Goal: Task Accomplishment & Management: Complete application form

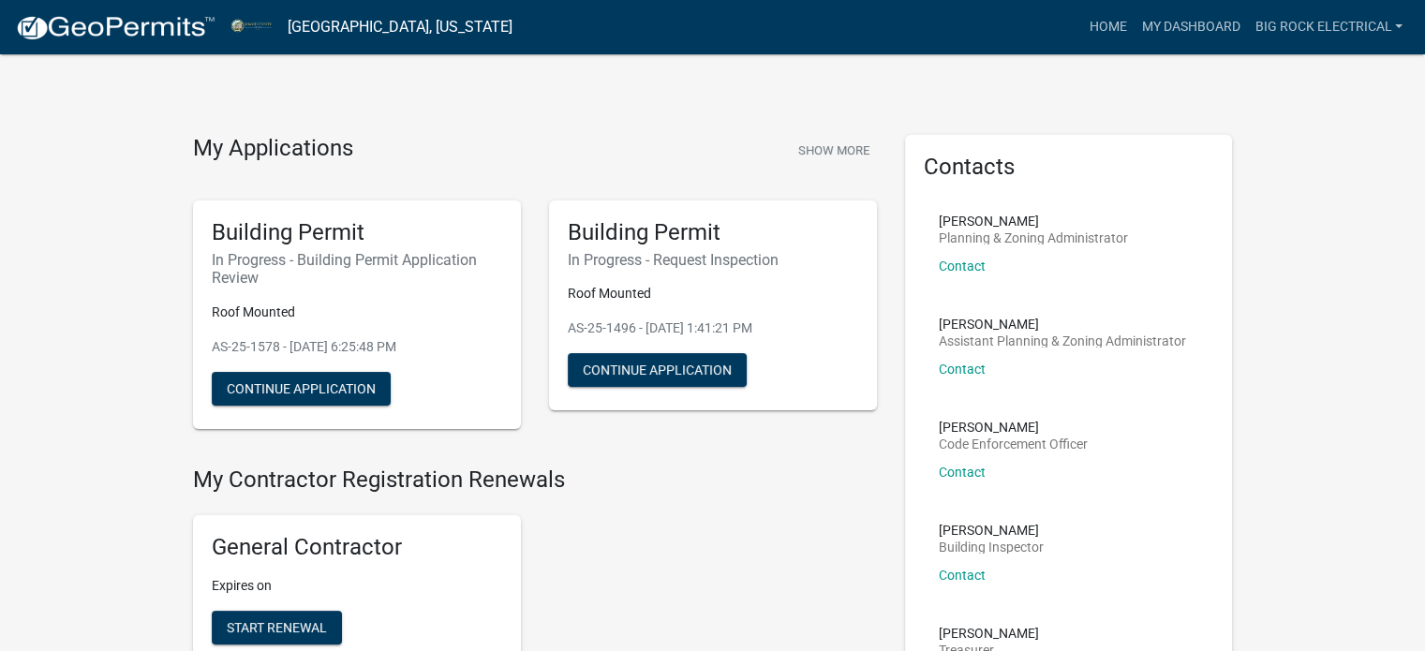
click at [92, 38] on img at bounding box center [115, 28] width 200 height 28
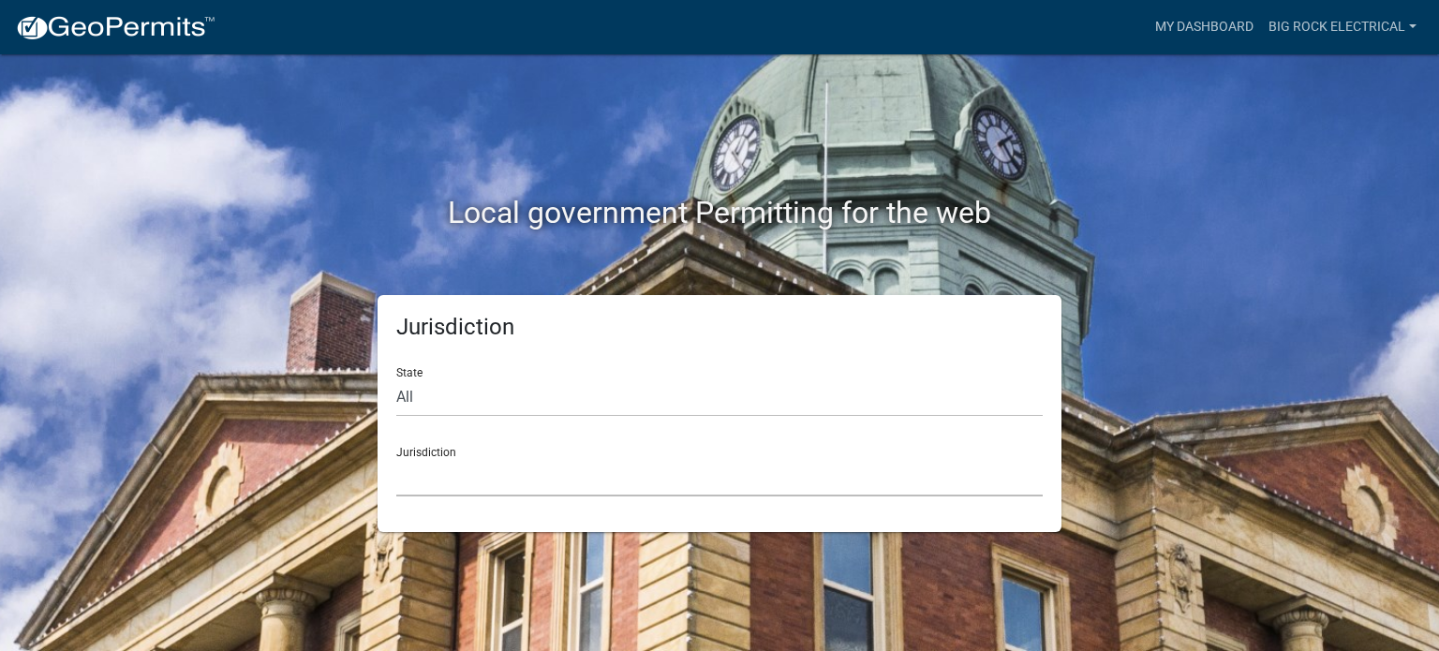
click at [510, 479] on select "[GEOGRAPHIC_DATA], [US_STATE] [GEOGRAPHIC_DATA], [US_STATE][PERSON_NAME][GEOGRA…" at bounding box center [719, 477] width 646 height 38
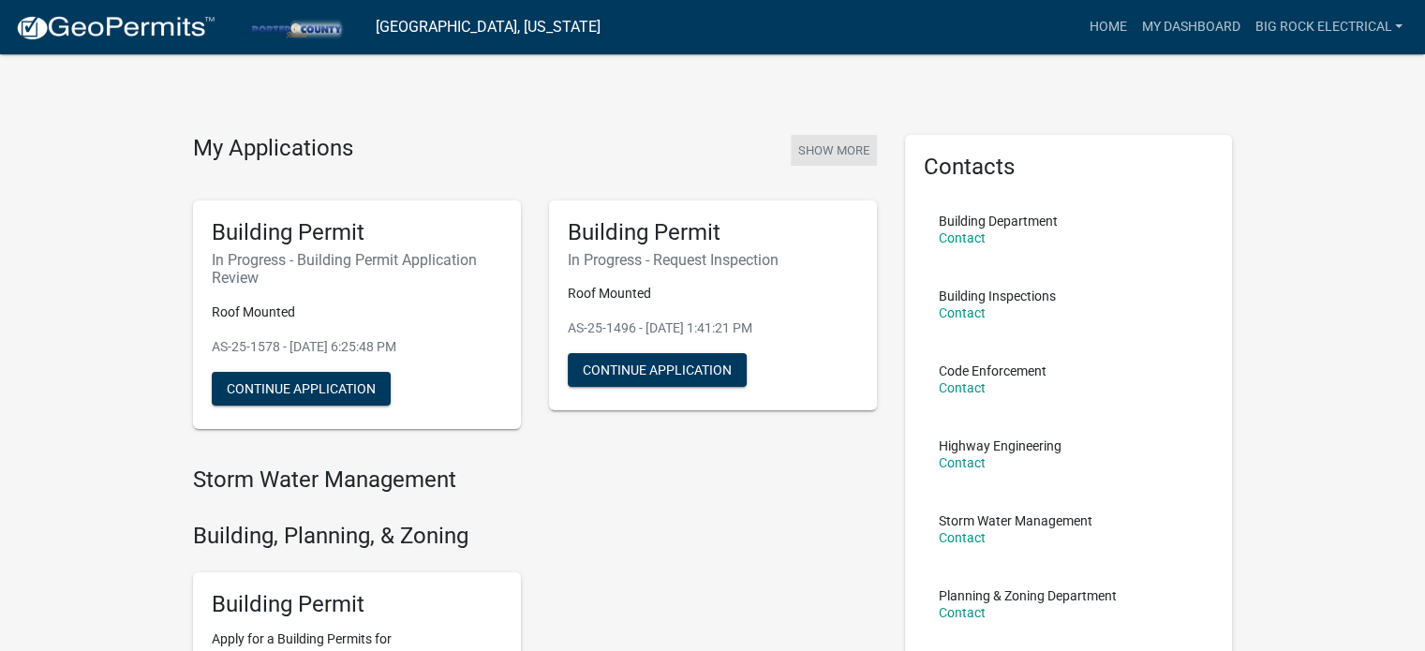
click at [812, 144] on button "Show More" at bounding box center [834, 150] width 86 height 31
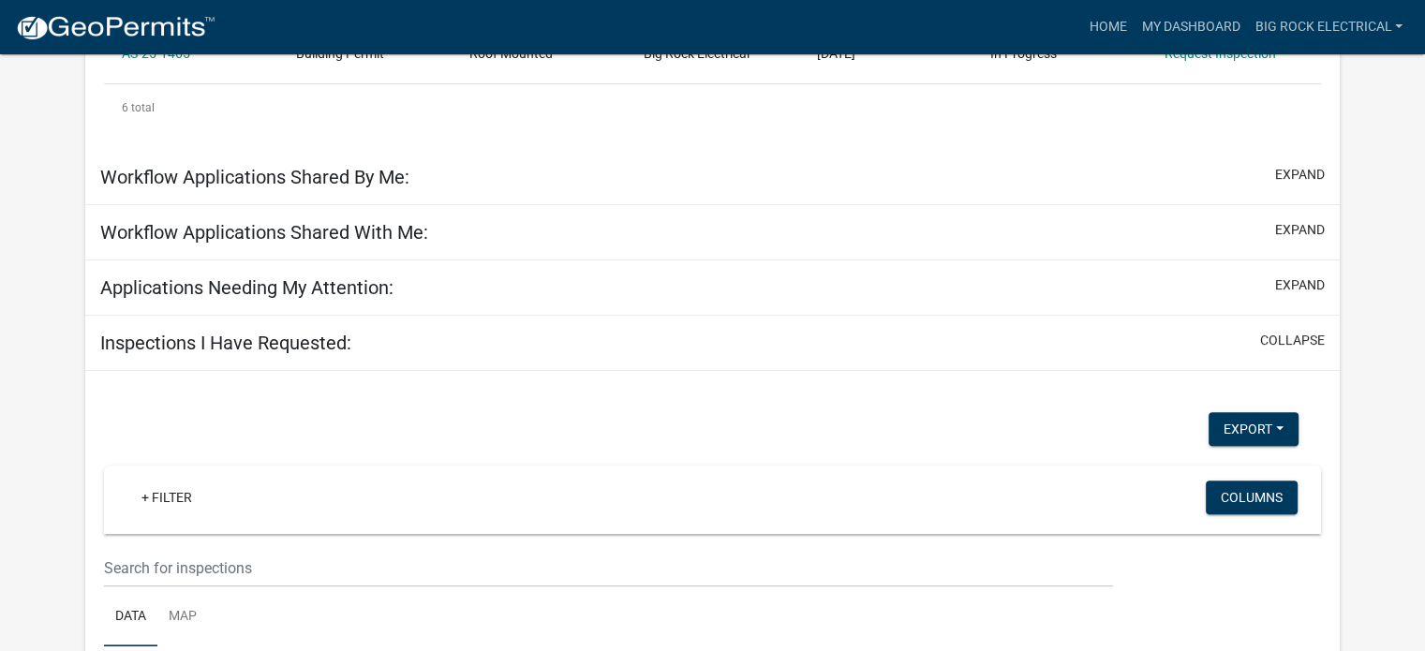
scroll to position [787, 0]
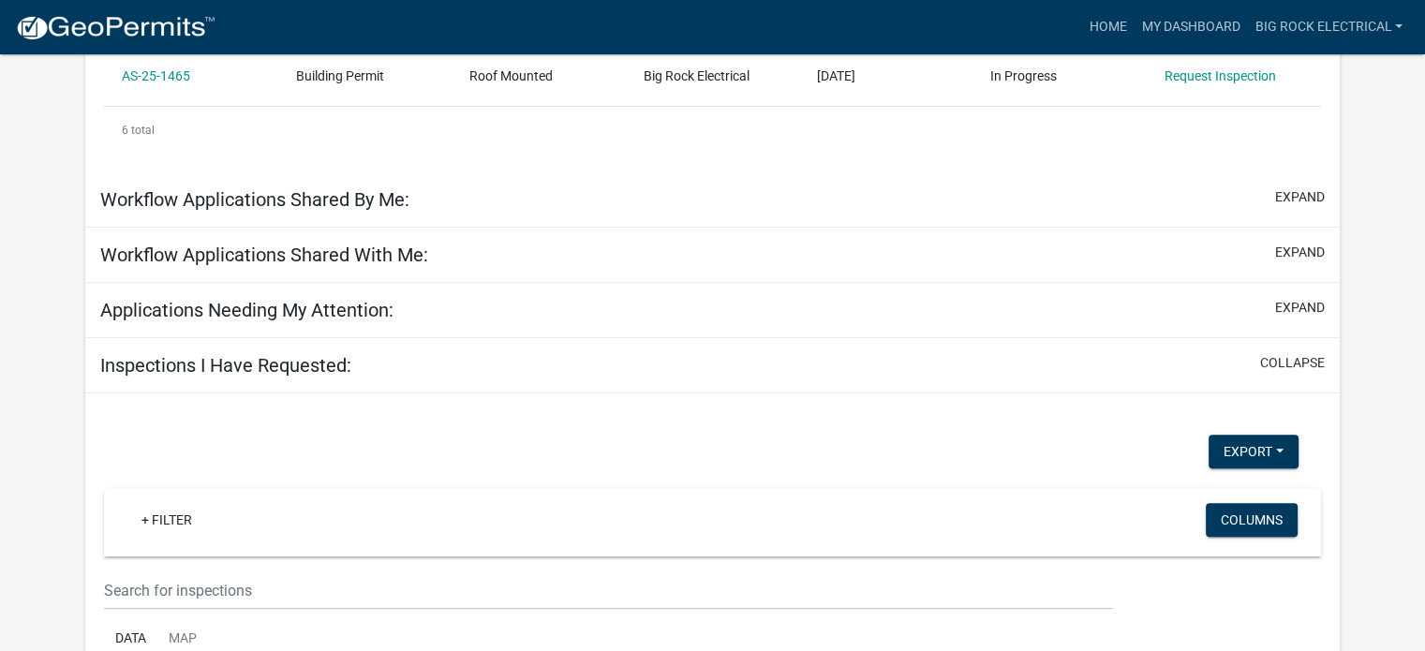
click at [224, 387] on div "Inspections I Have Requested: collapse" at bounding box center [712, 365] width 1254 height 55
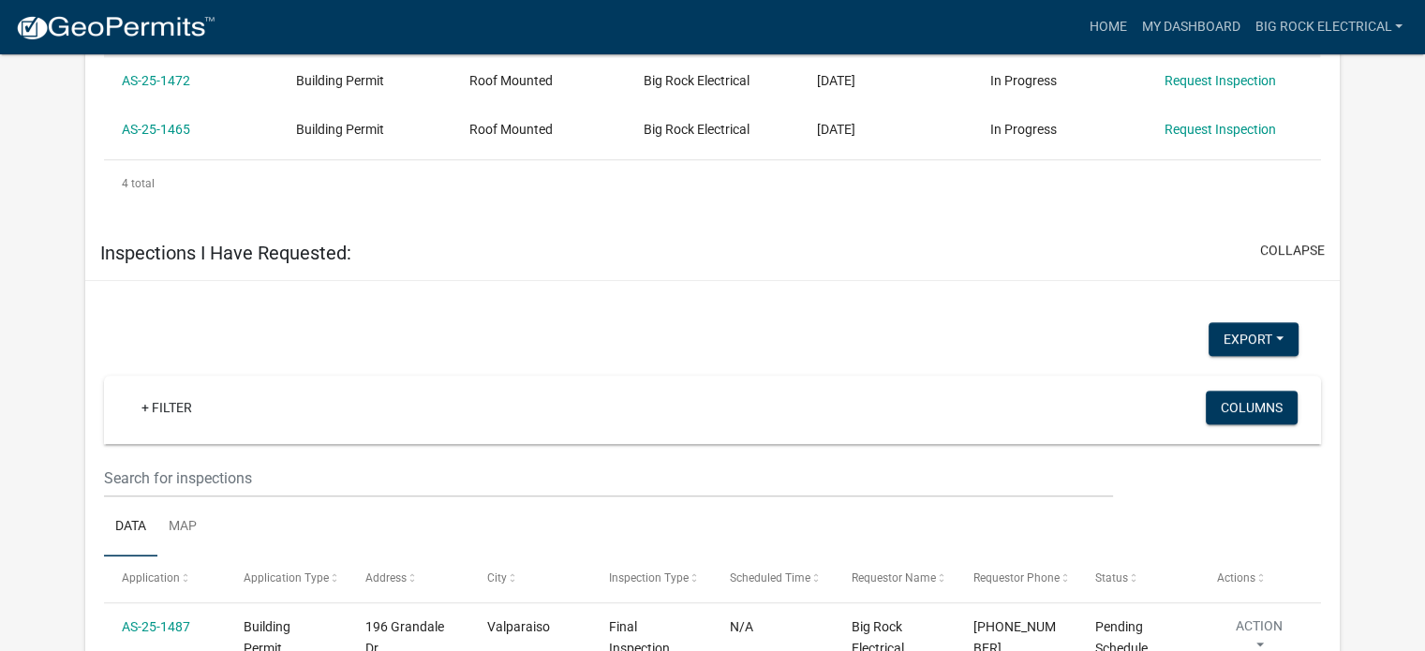
scroll to position [1371, 0]
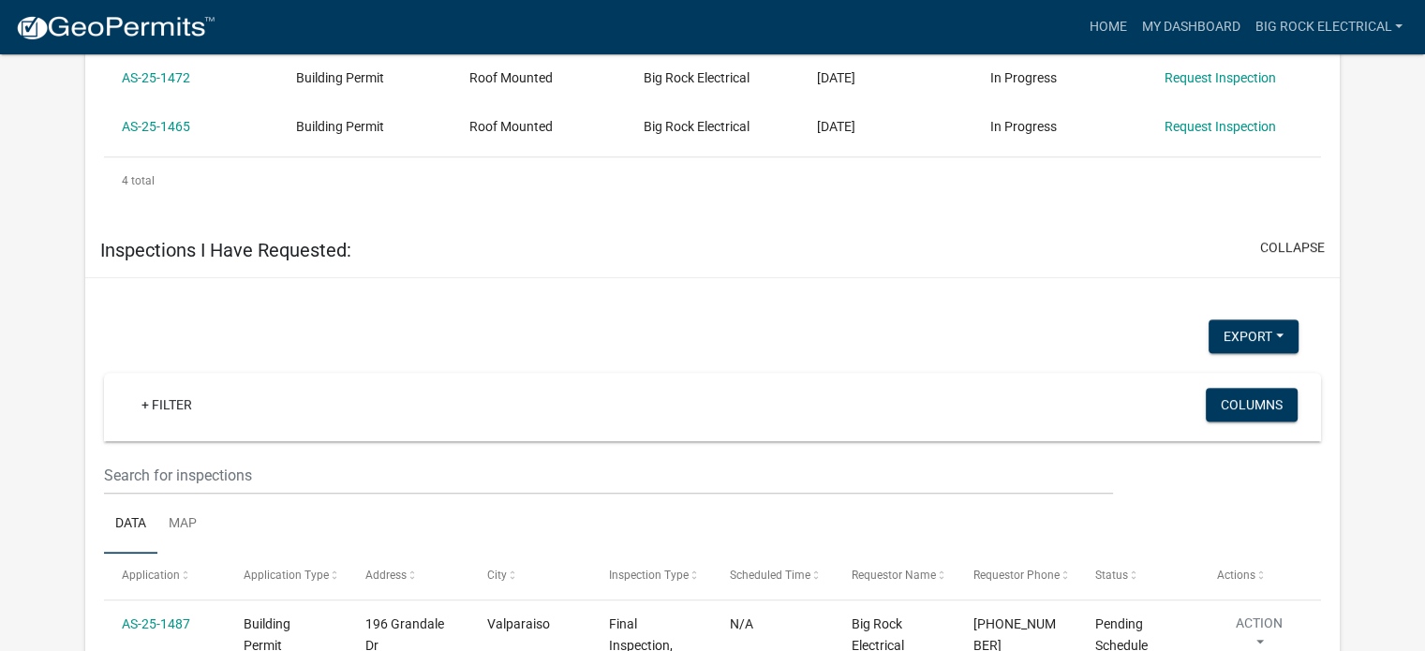
click at [315, 239] on h5 "Inspections I Have Requested:" at bounding box center [225, 250] width 251 height 22
click at [1292, 243] on button "collapse" at bounding box center [1292, 248] width 65 height 20
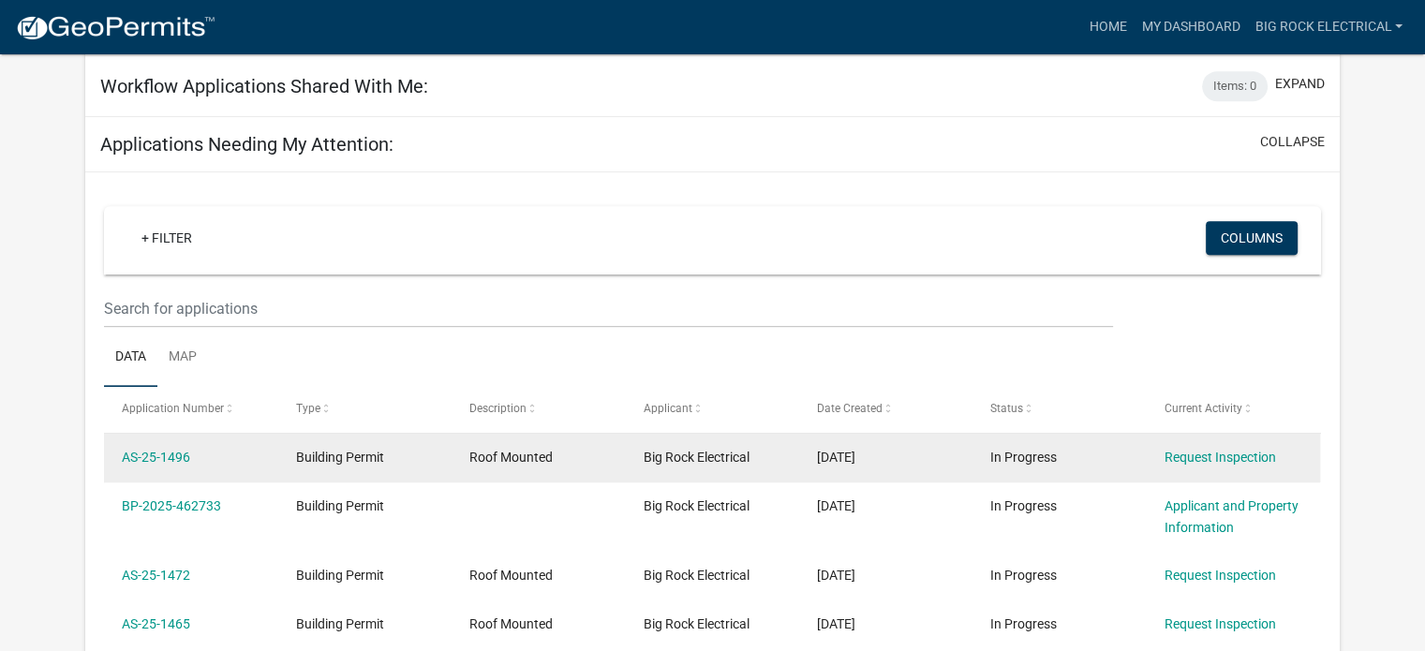
scroll to position [1002, 0]
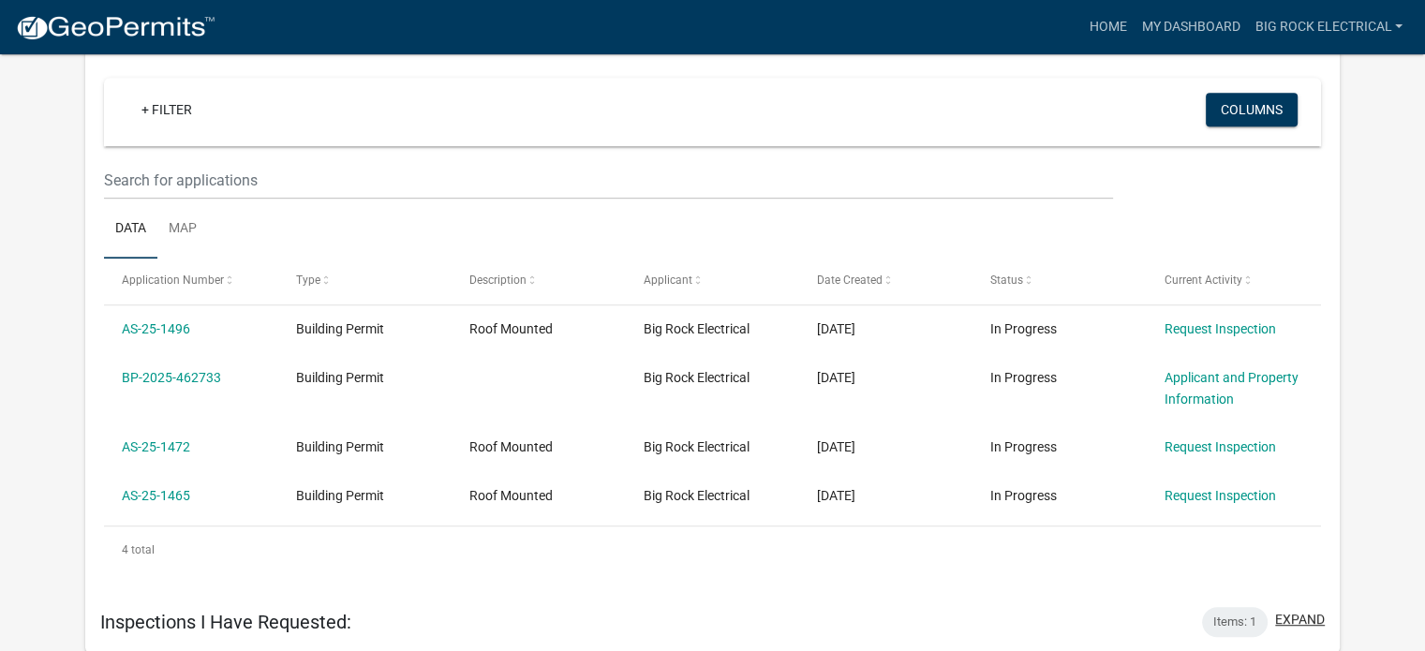
click at [1311, 610] on button "expand" at bounding box center [1300, 620] width 50 height 20
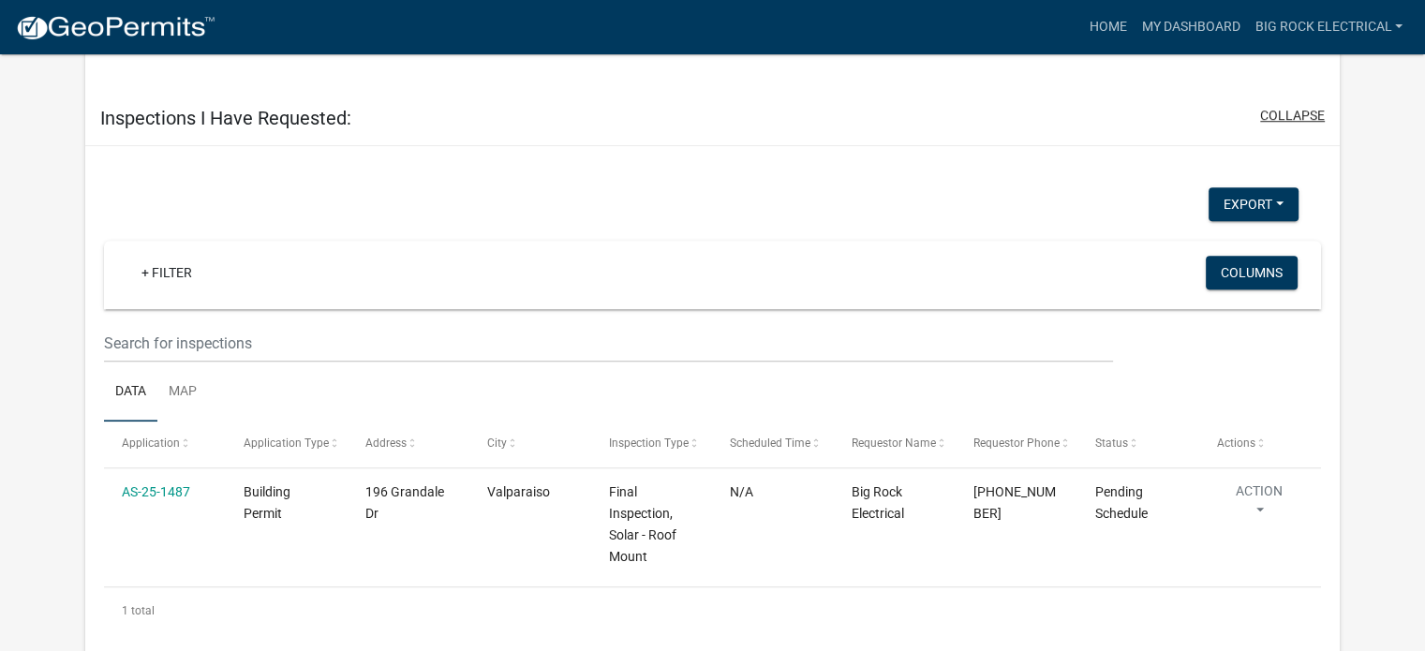
scroll to position [1523, 0]
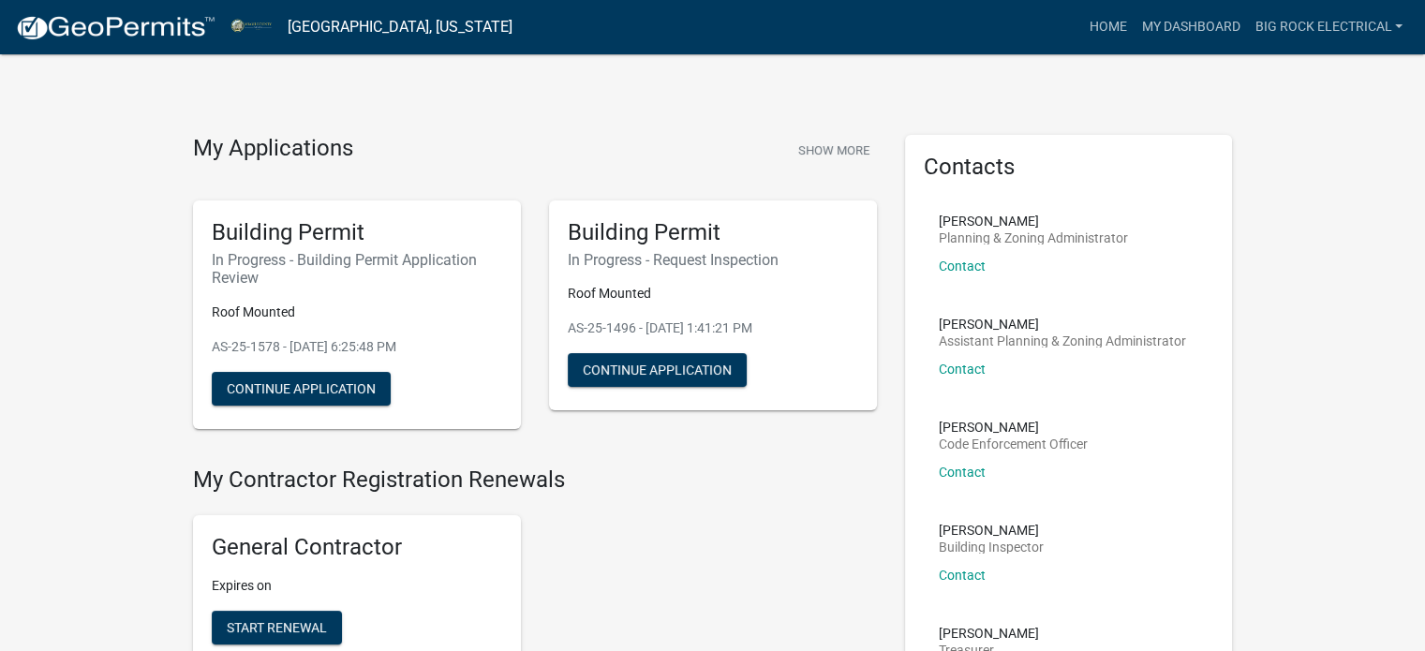
click at [86, 8] on link at bounding box center [115, 26] width 200 height 39
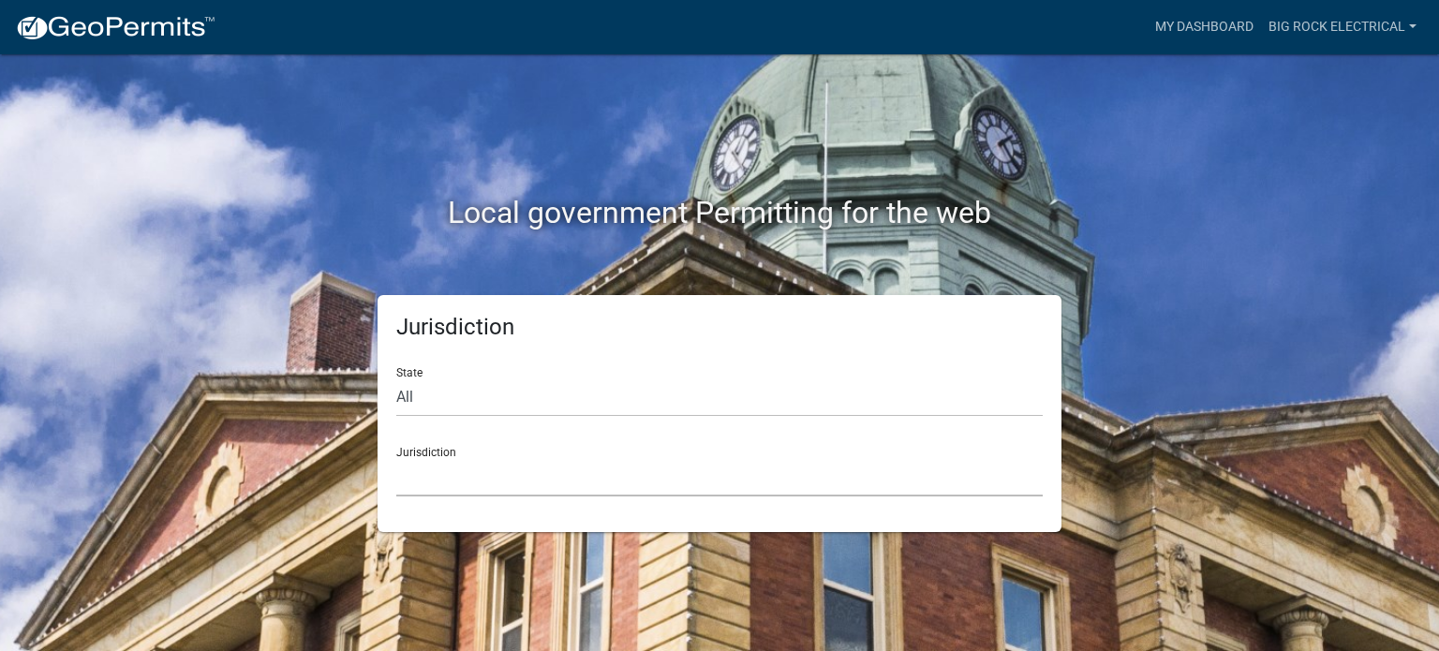
click at [503, 474] on select "[GEOGRAPHIC_DATA], [US_STATE] [GEOGRAPHIC_DATA], [US_STATE][PERSON_NAME][GEOGRA…" at bounding box center [719, 477] width 646 height 38
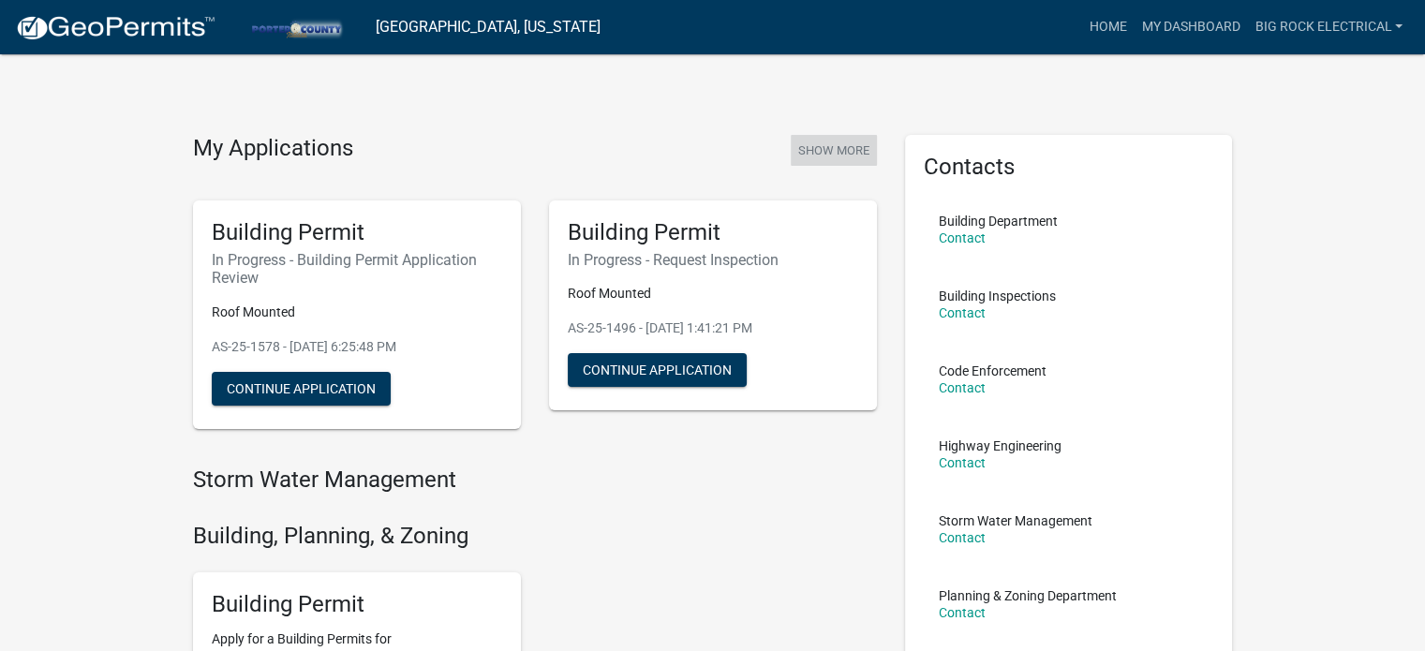
click at [803, 146] on button "Show More" at bounding box center [834, 150] width 86 height 31
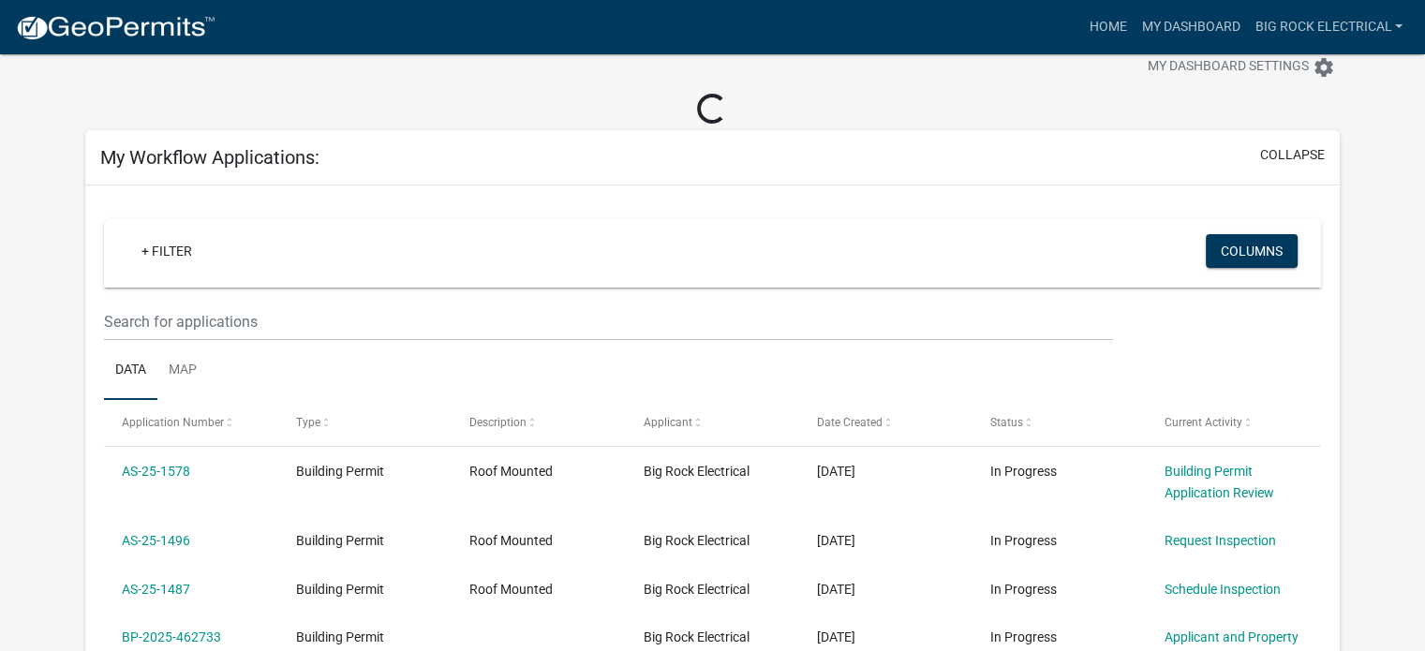
scroll to position [52, 0]
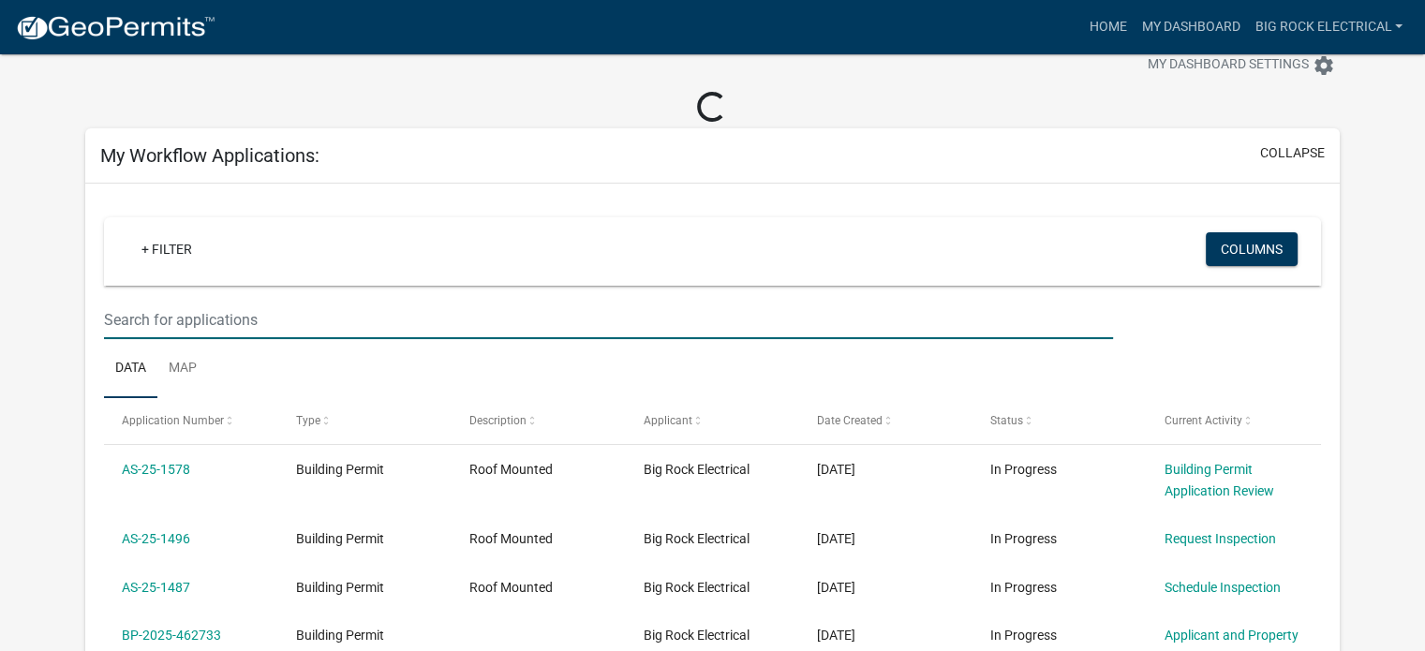
click at [315, 310] on input "text" at bounding box center [608, 320] width 1009 height 38
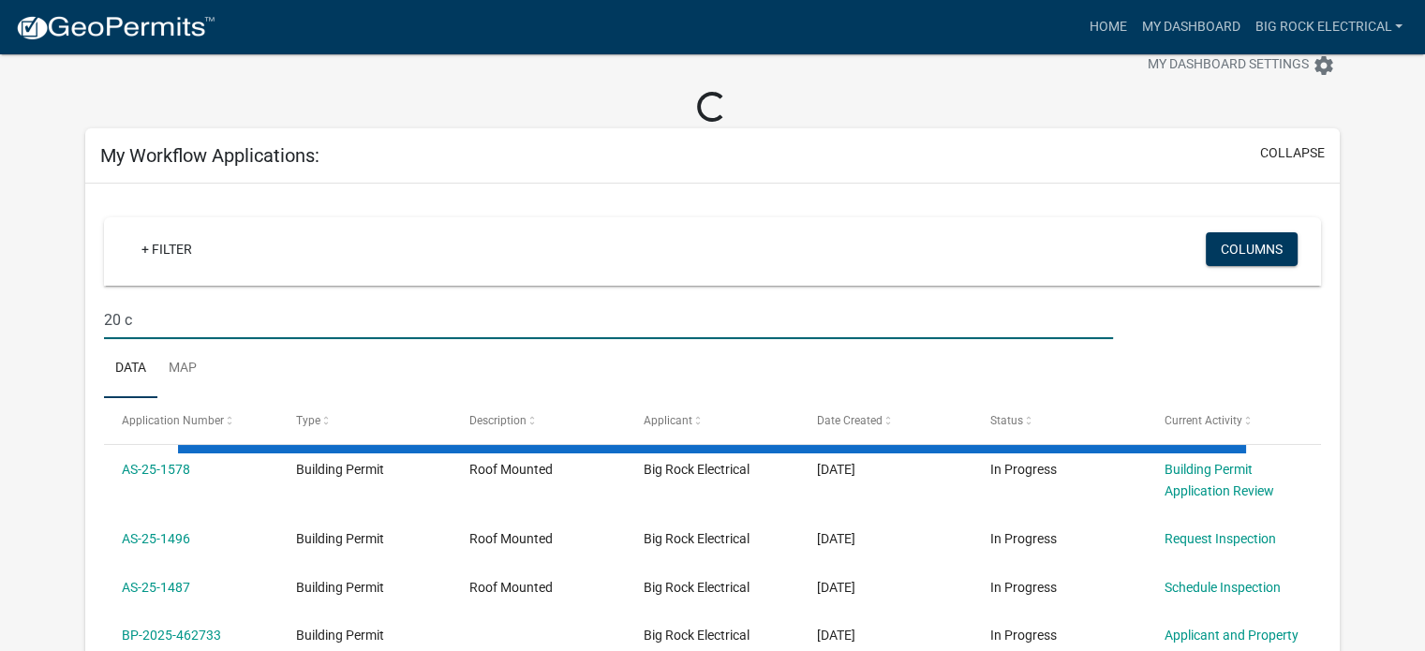
type input "20 c"
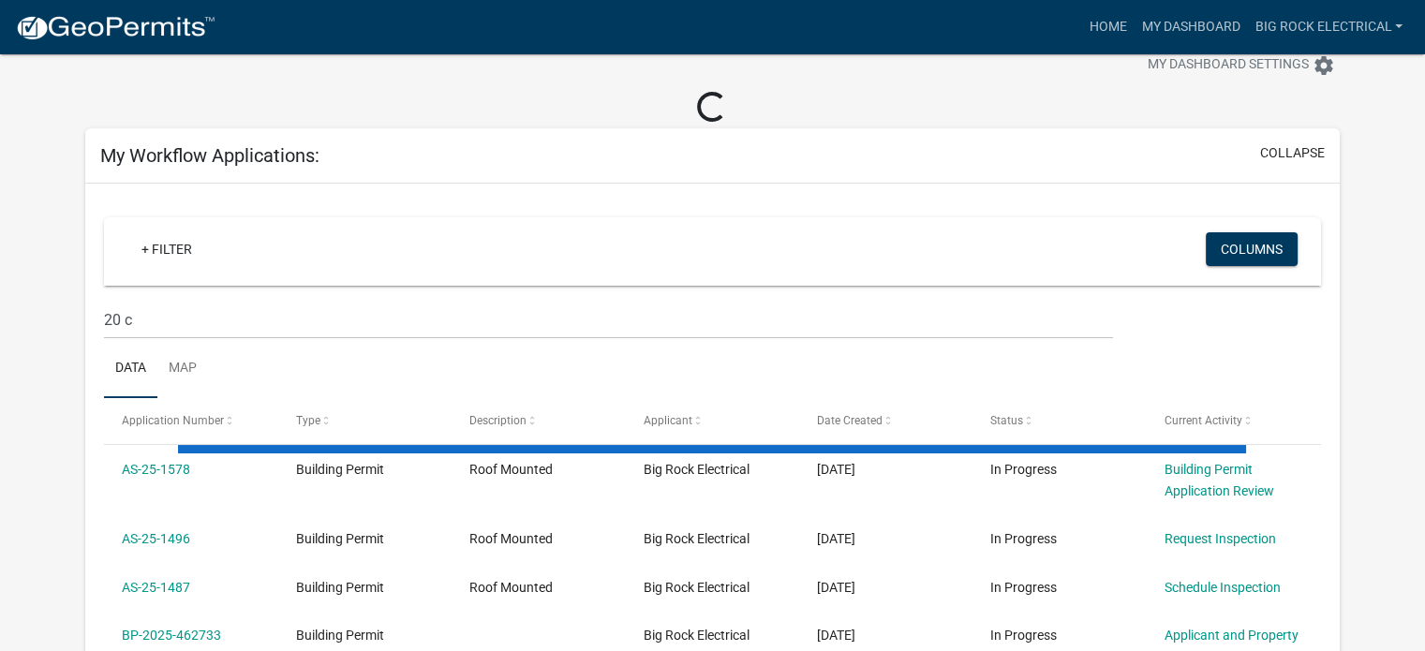
click at [244, 359] on ul "Data Map" at bounding box center [712, 368] width 1217 height 59
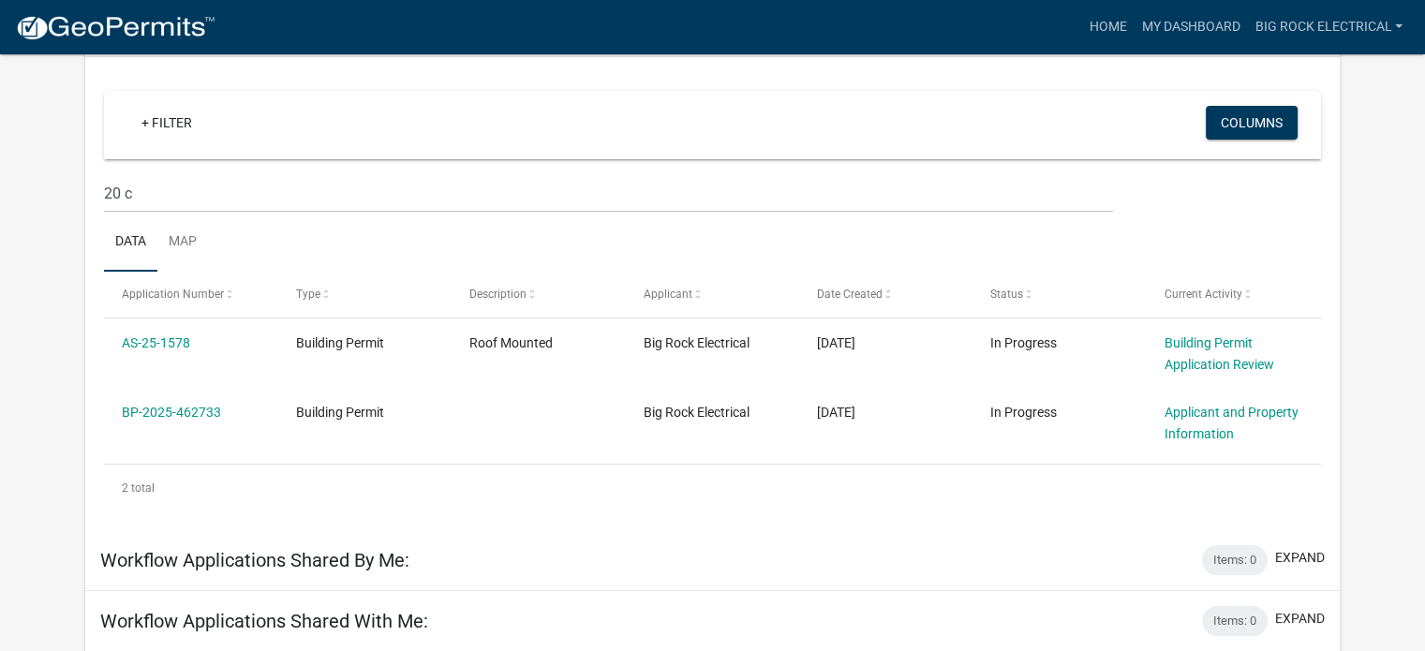
scroll to position [149, 0]
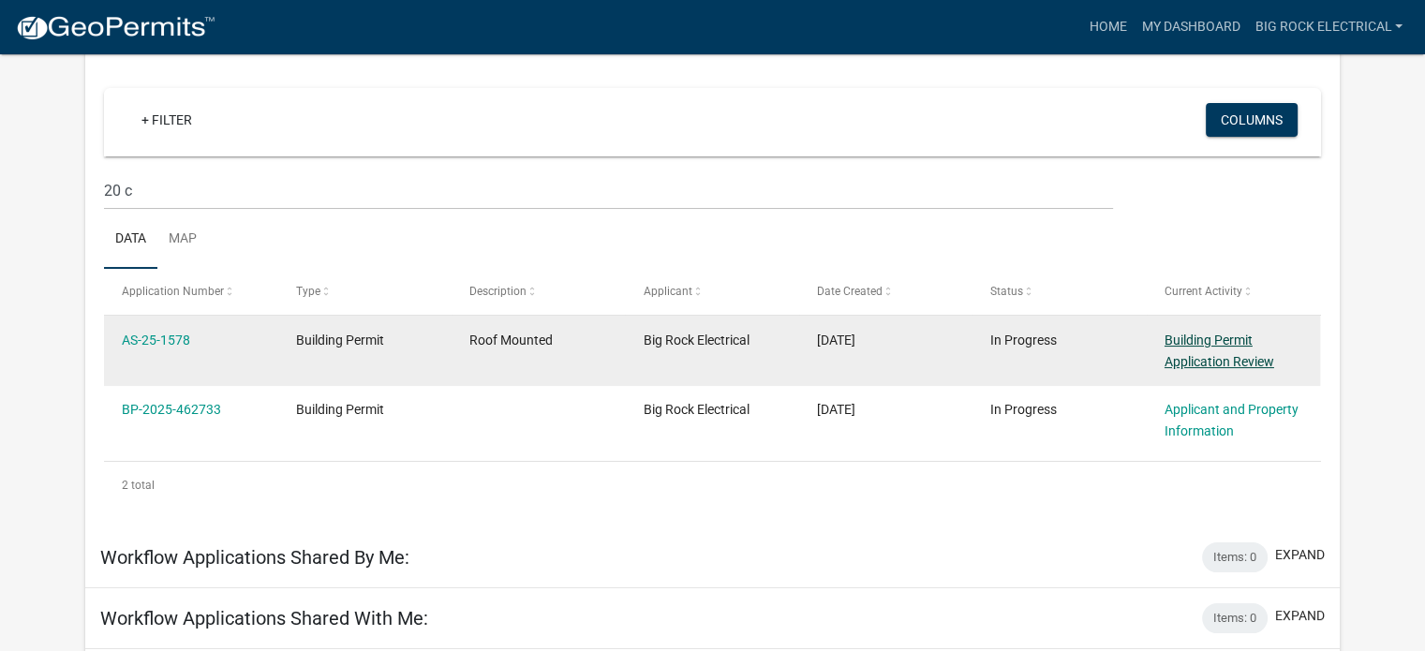
click at [1229, 355] on link "Building Permit Application Review" at bounding box center [1219, 351] width 110 height 37
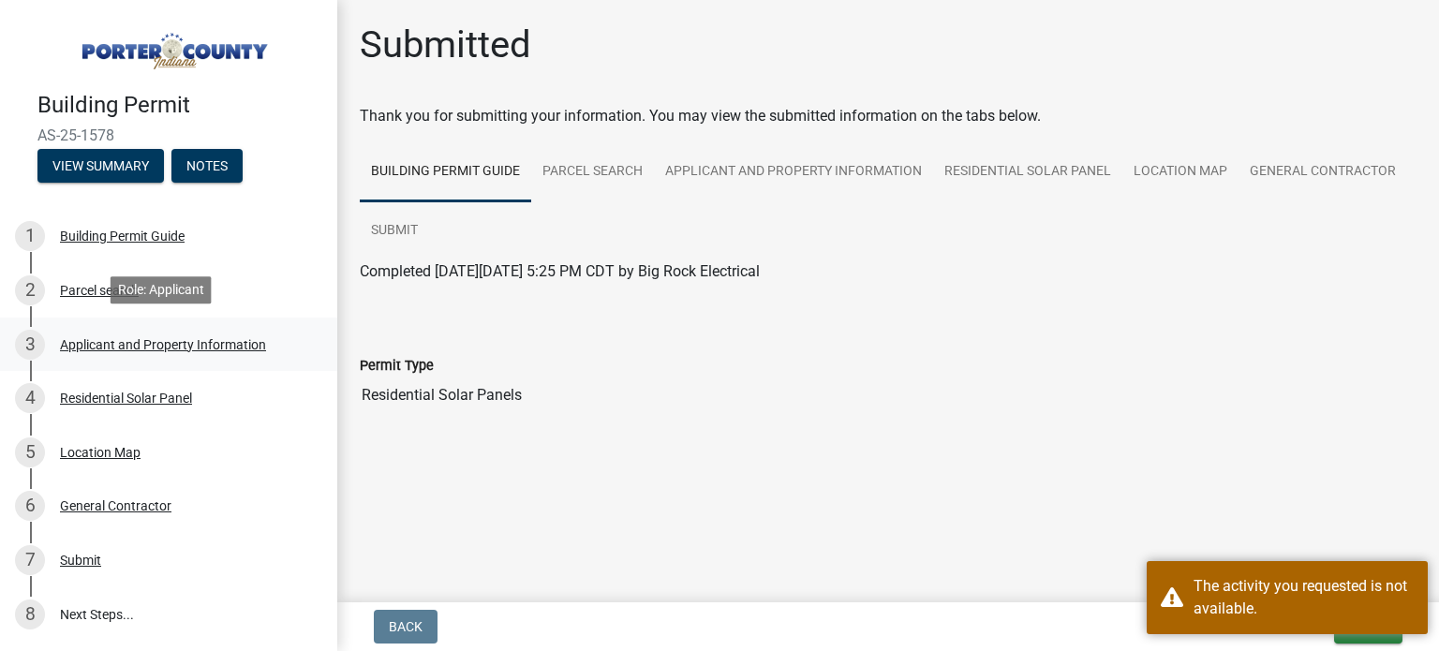
scroll to position [119, 0]
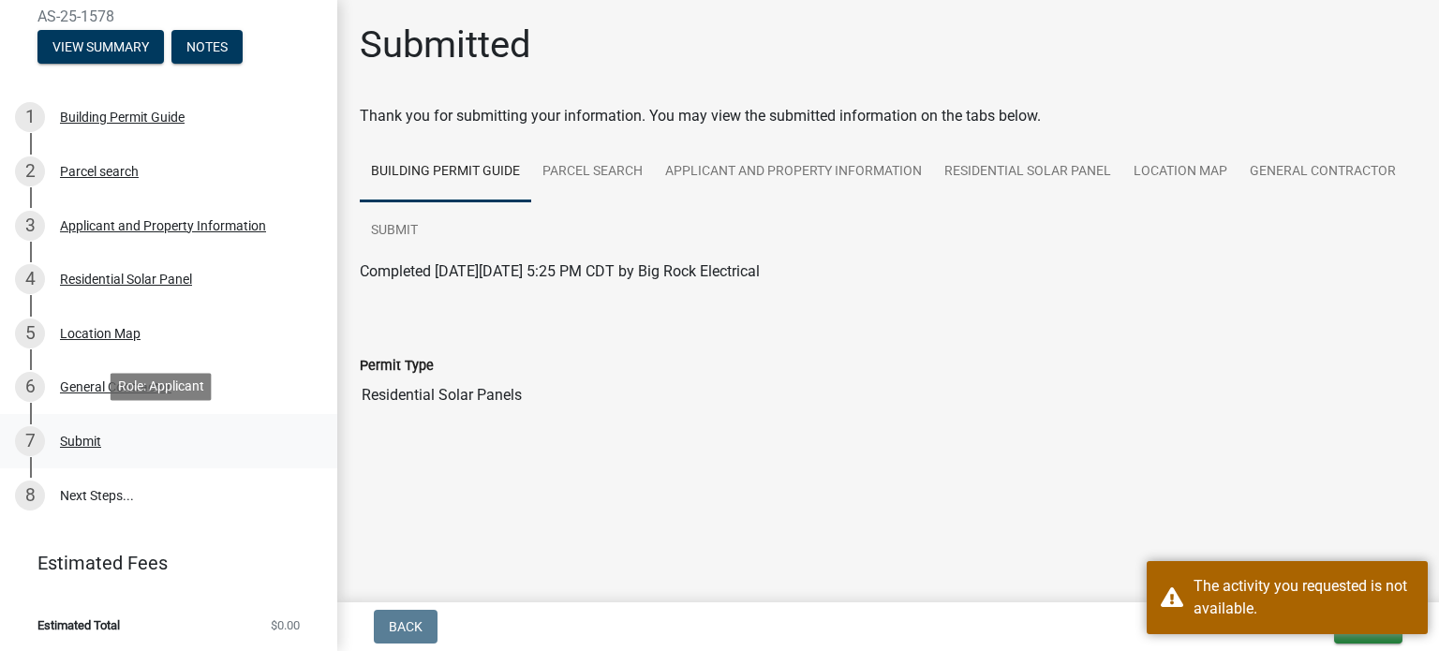
click at [81, 437] on div "Submit" at bounding box center [80, 441] width 41 height 13
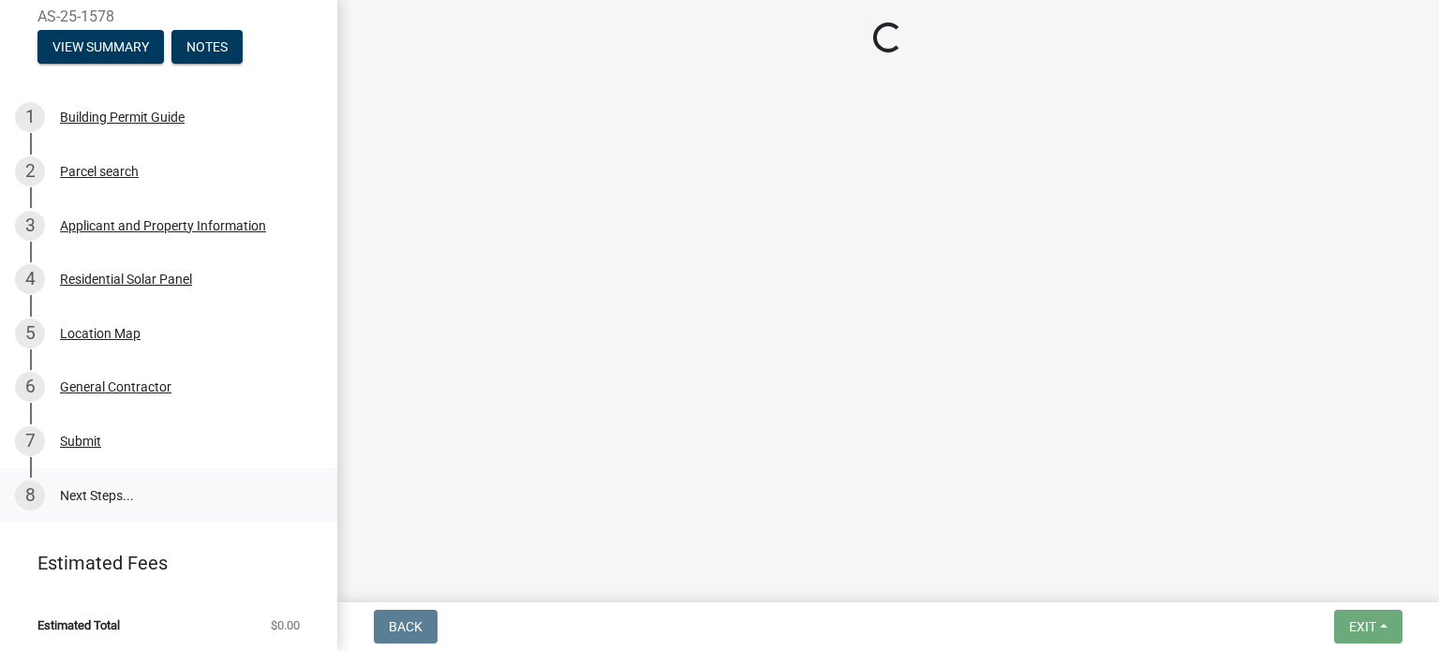
click at [86, 486] on link "8 Next Steps..." at bounding box center [168, 495] width 337 height 54
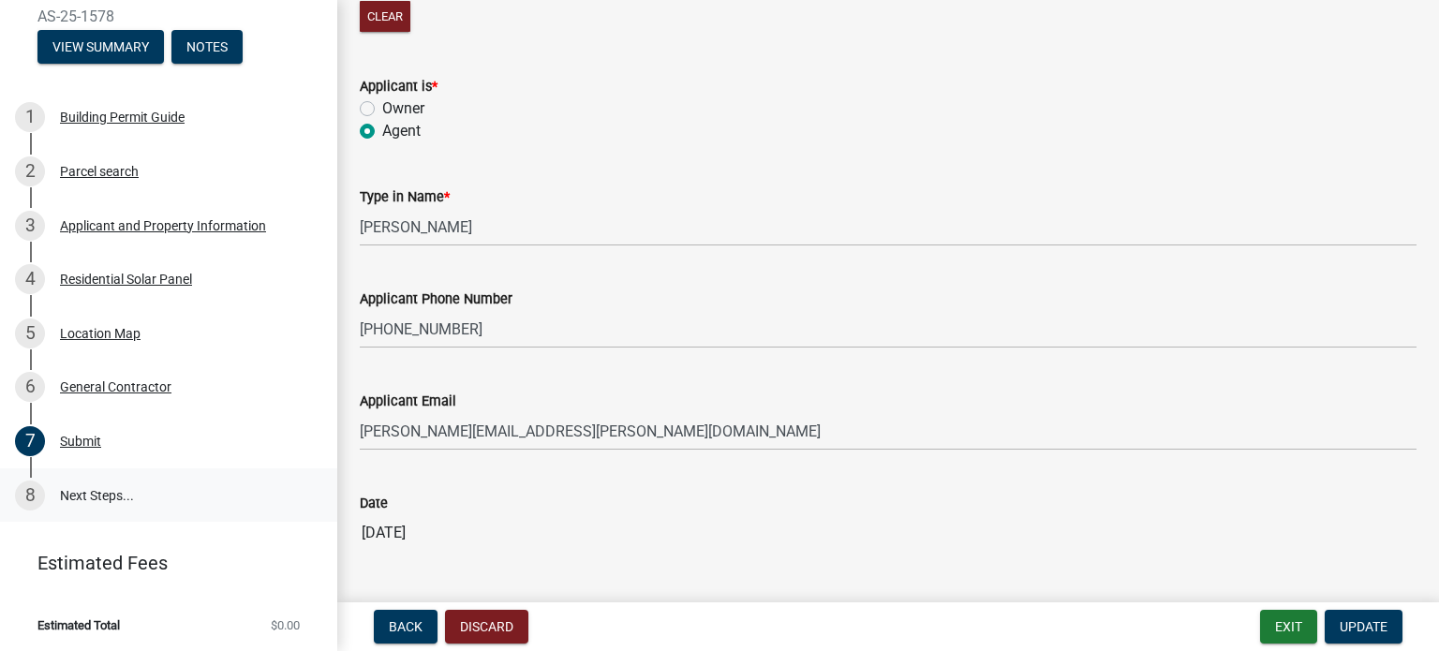
scroll to position [457, 0]
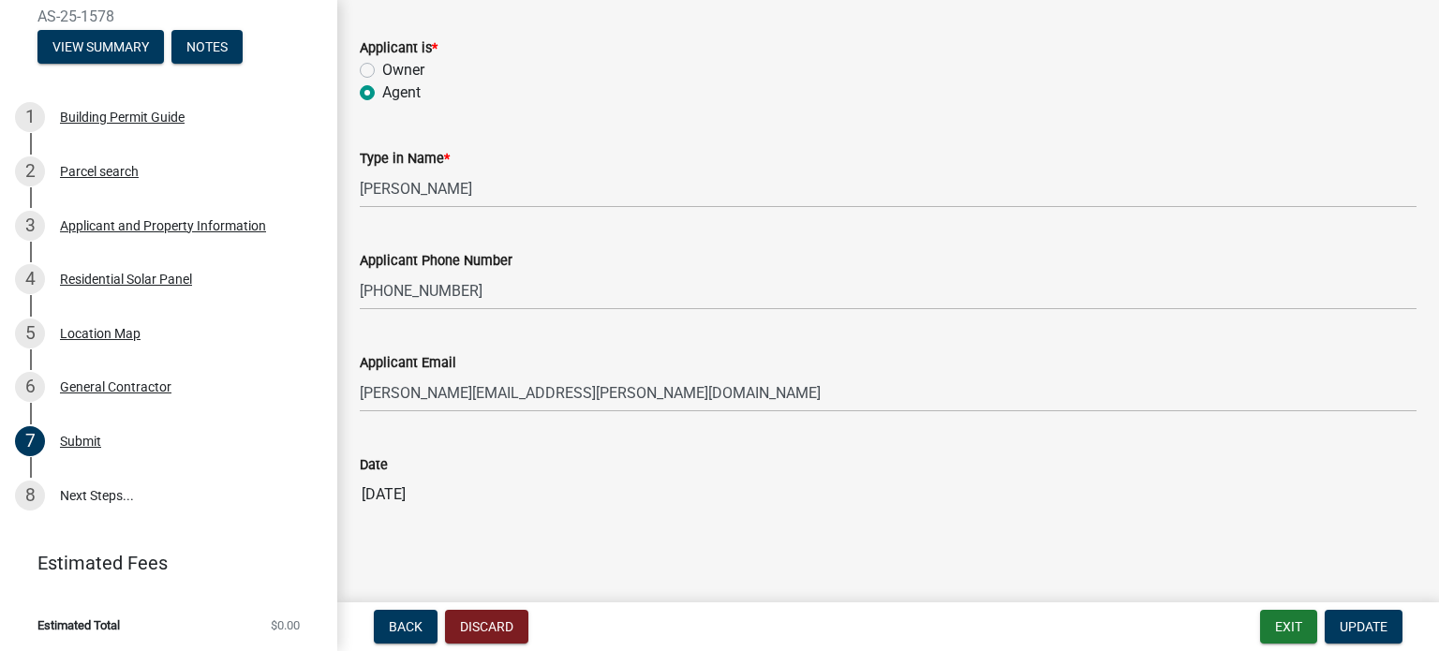
click at [128, 529] on header "Estimated Fees" at bounding box center [168, 562] width 337 height 67
click at [105, 498] on link "8 Next Steps..." at bounding box center [168, 495] width 337 height 54
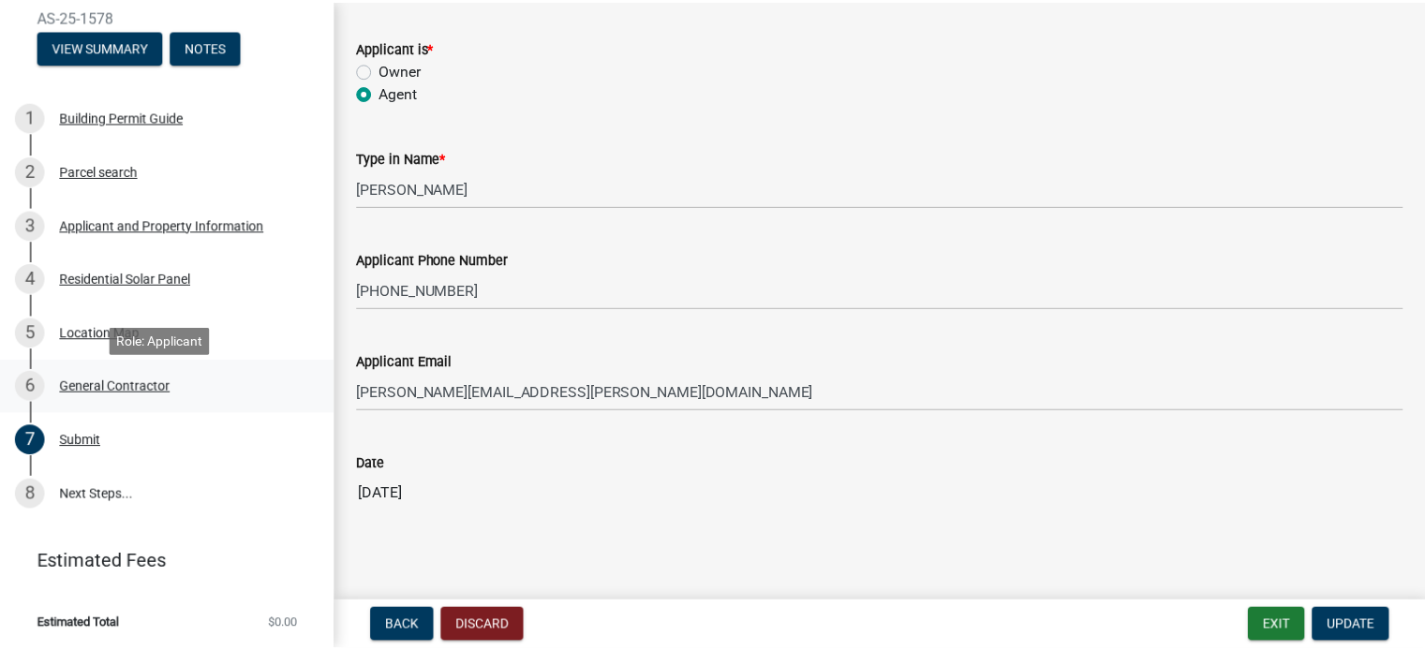
scroll to position [0, 0]
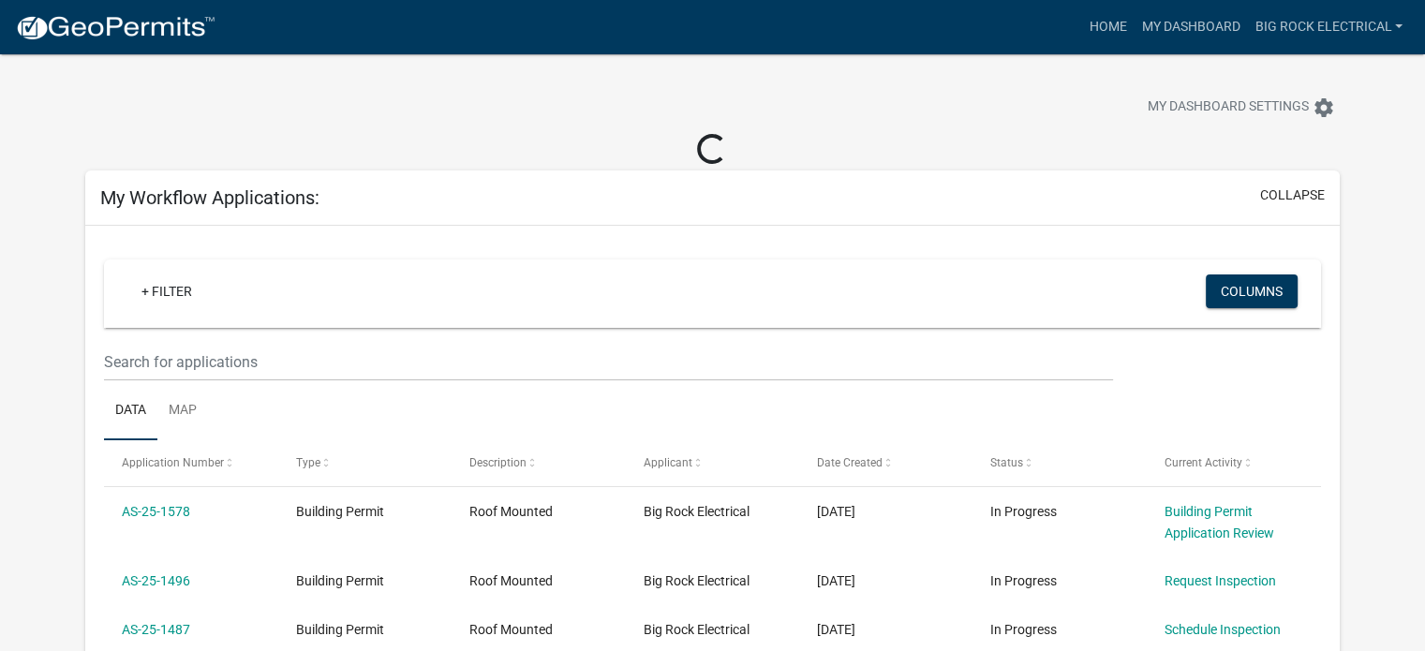
scroll to position [11, 0]
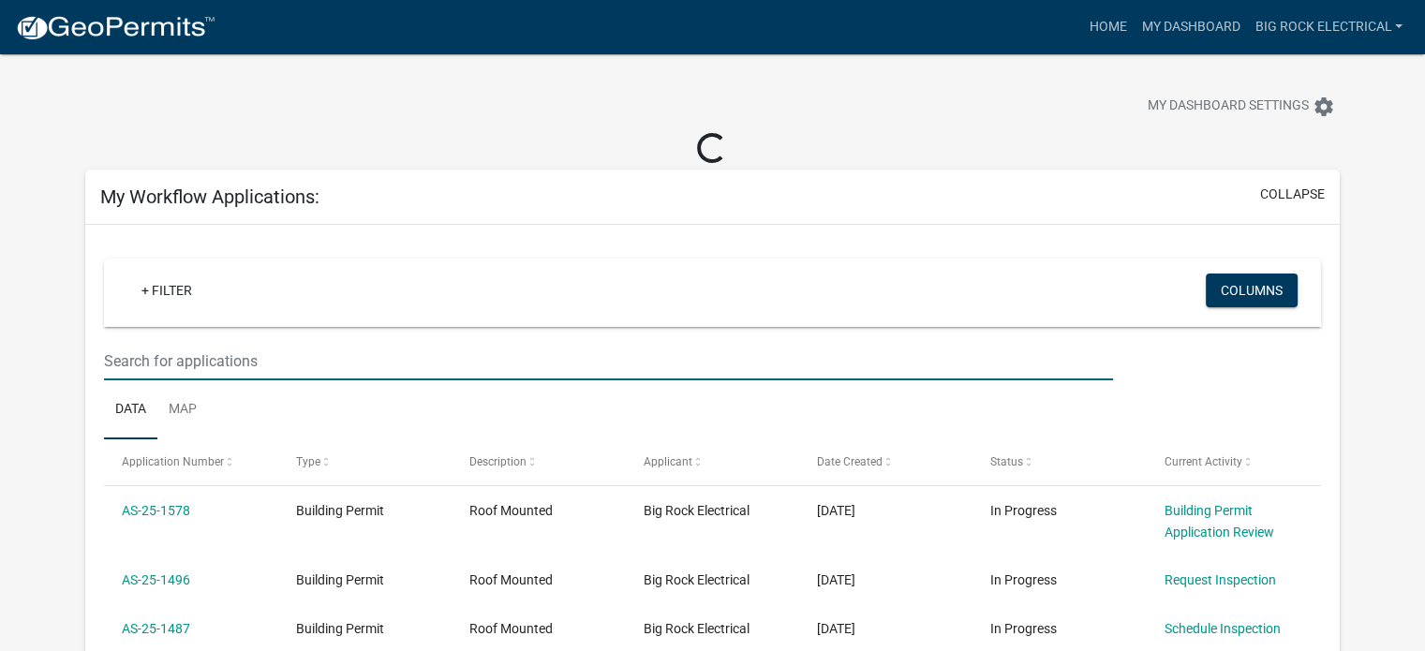
click at [374, 351] on input "text" at bounding box center [608, 361] width 1009 height 38
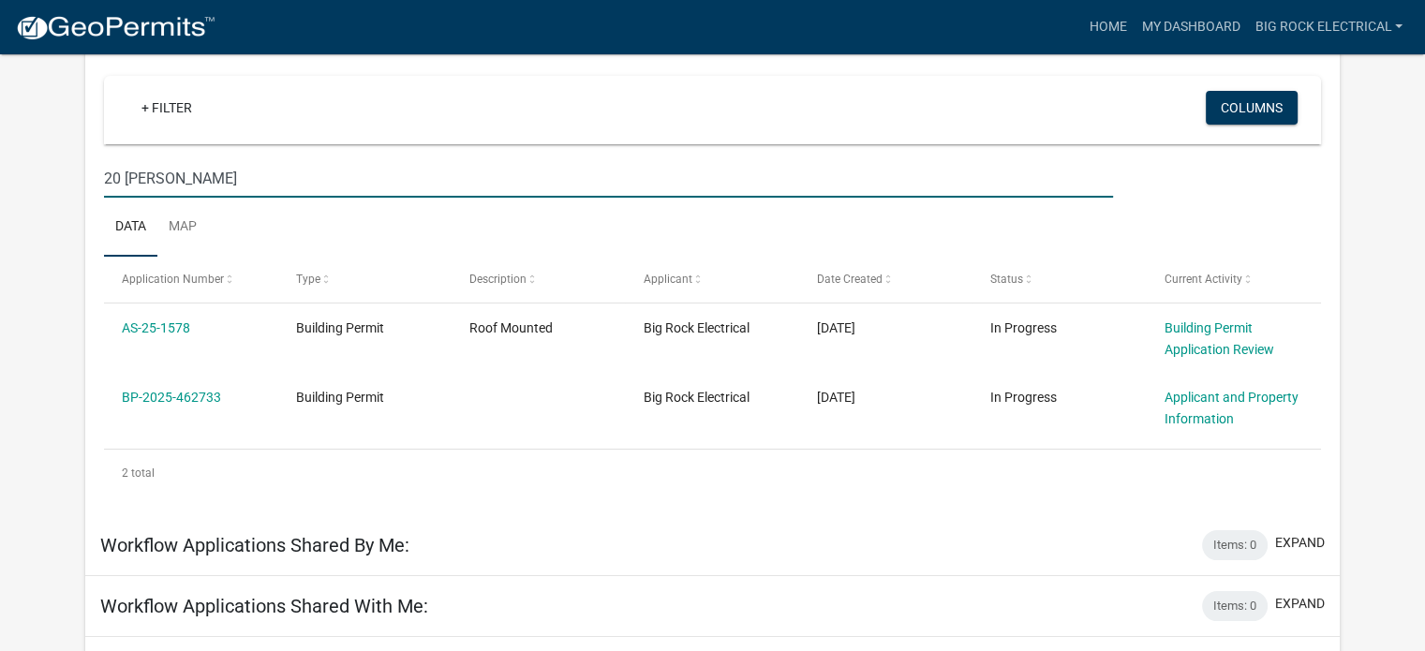
scroll to position [164, 0]
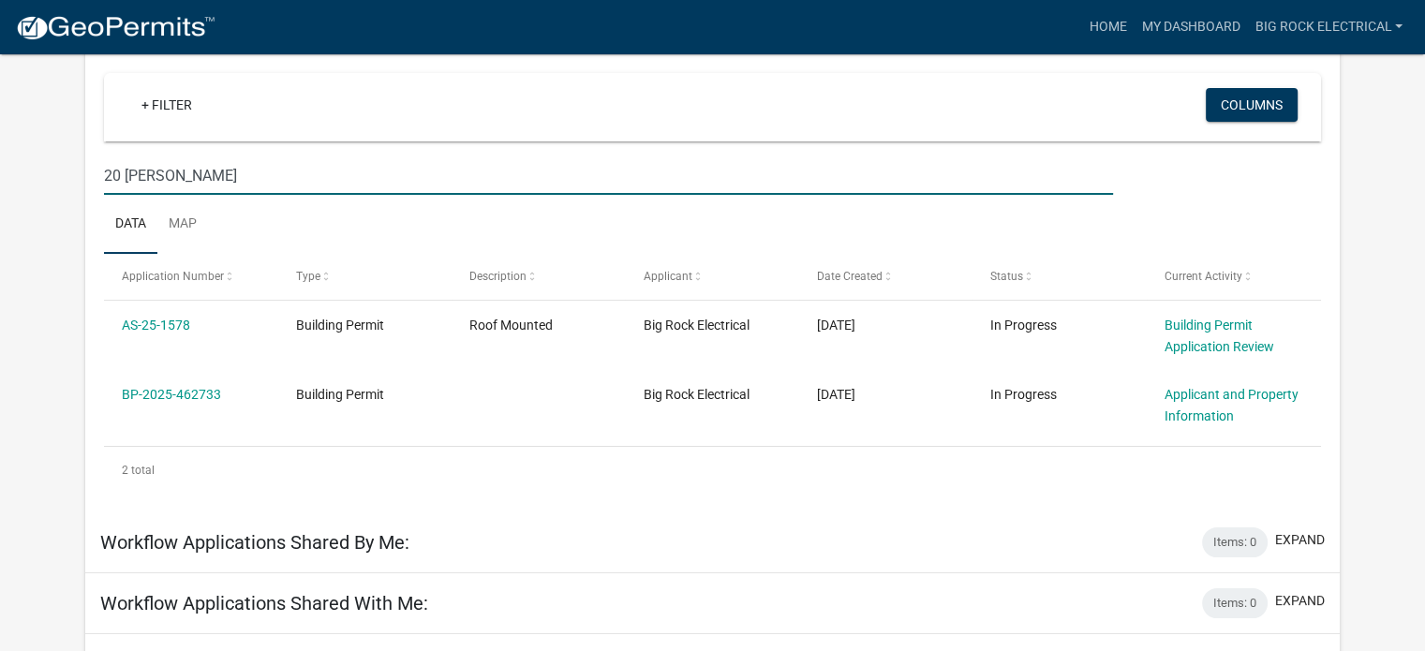
type input "20 covin"
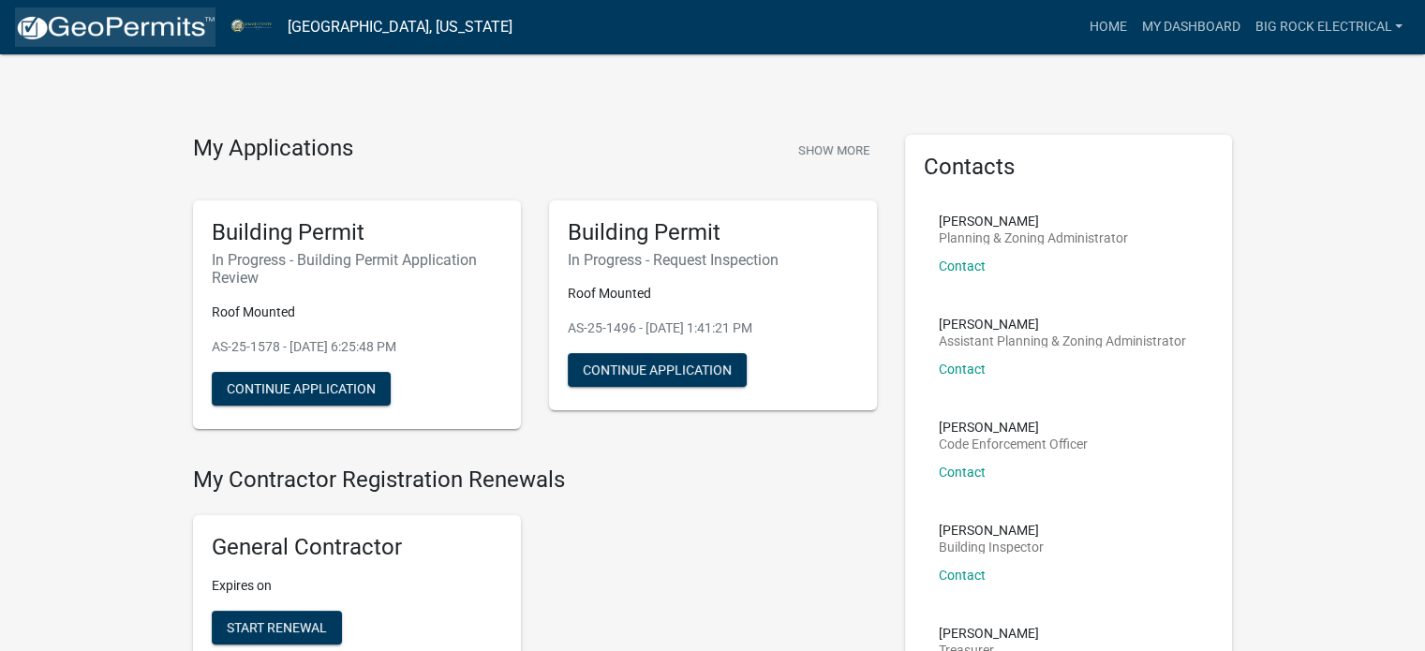
click at [122, 28] on img at bounding box center [115, 28] width 200 height 28
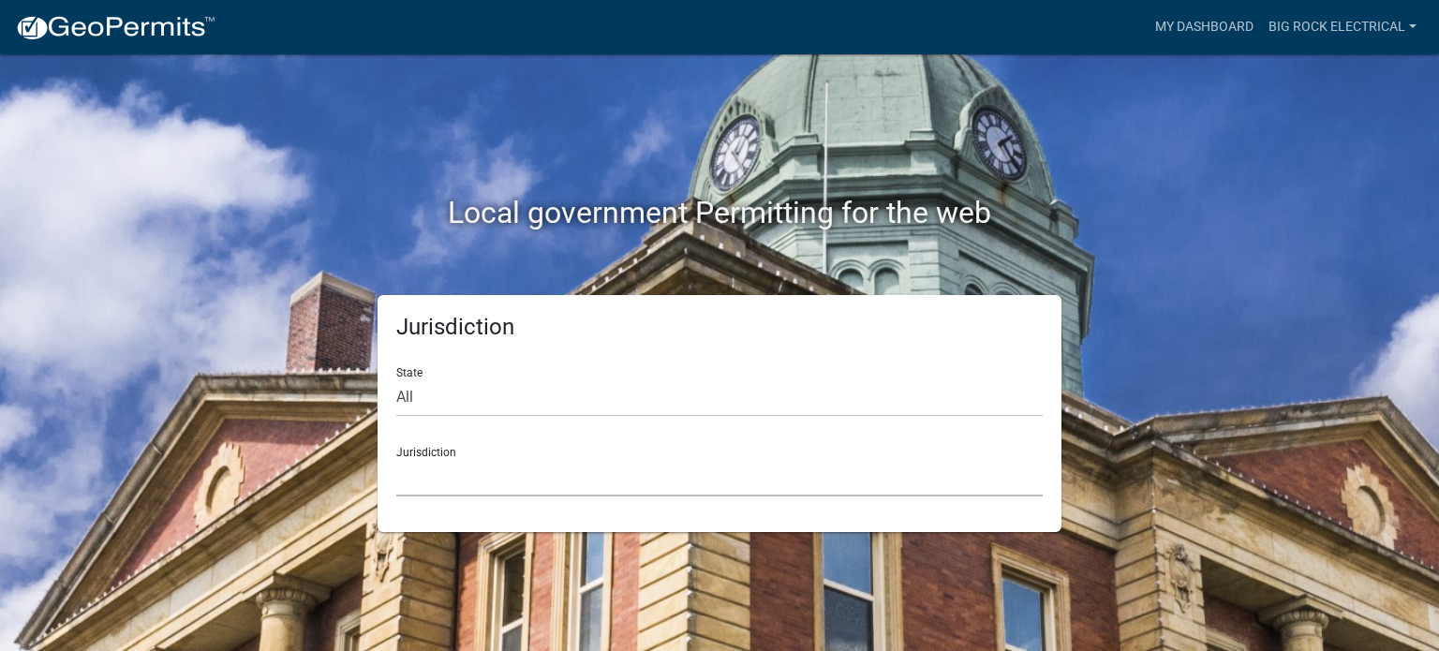
click at [528, 471] on select "[GEOGRAPHIC_DATA], [US_STATE] [GEOGRAPHIC_DATA], [US_STATE][PERSON_NAME][GEOGRA…" at bounding box center [719, 477] width 646 height 38
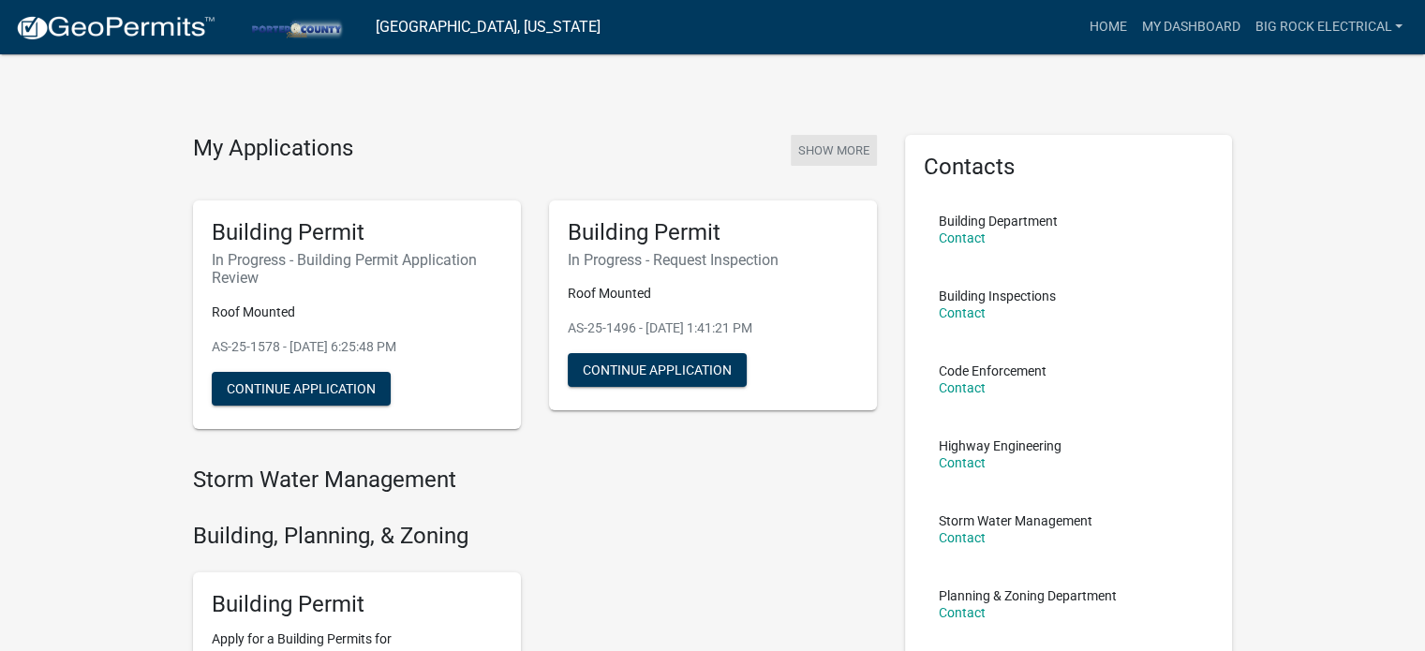
click at [819, 139] on button "Show More" at bounding box center [834, 150] width 86 height 31
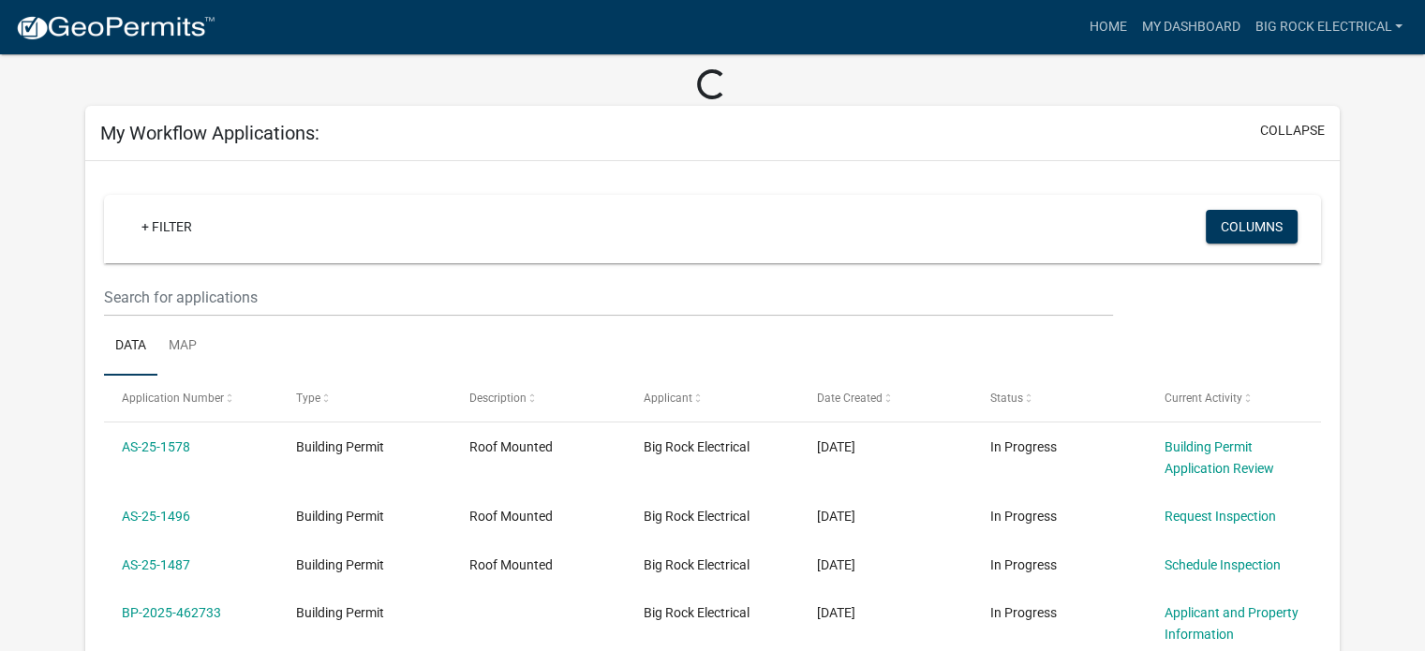
scroll to position [77, 0]
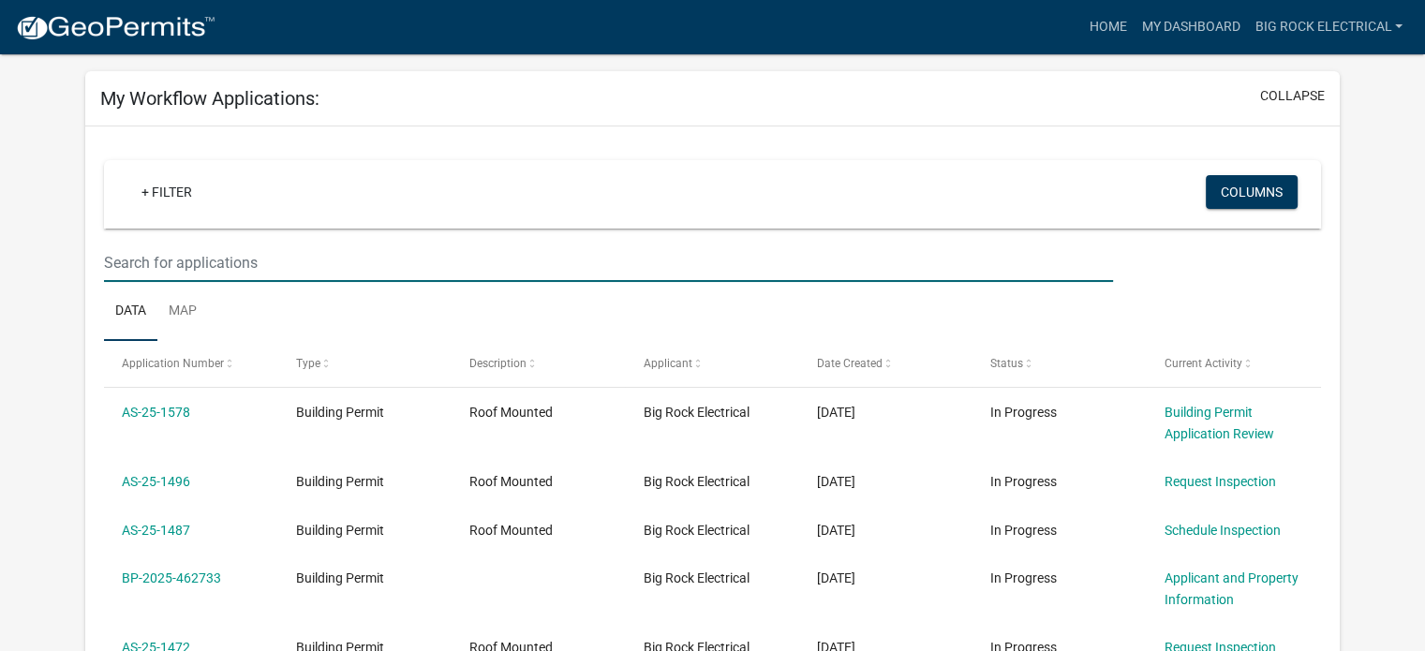
click at [317, 271] on input "text" at bounding box center [608, 263] width 1009 height 38
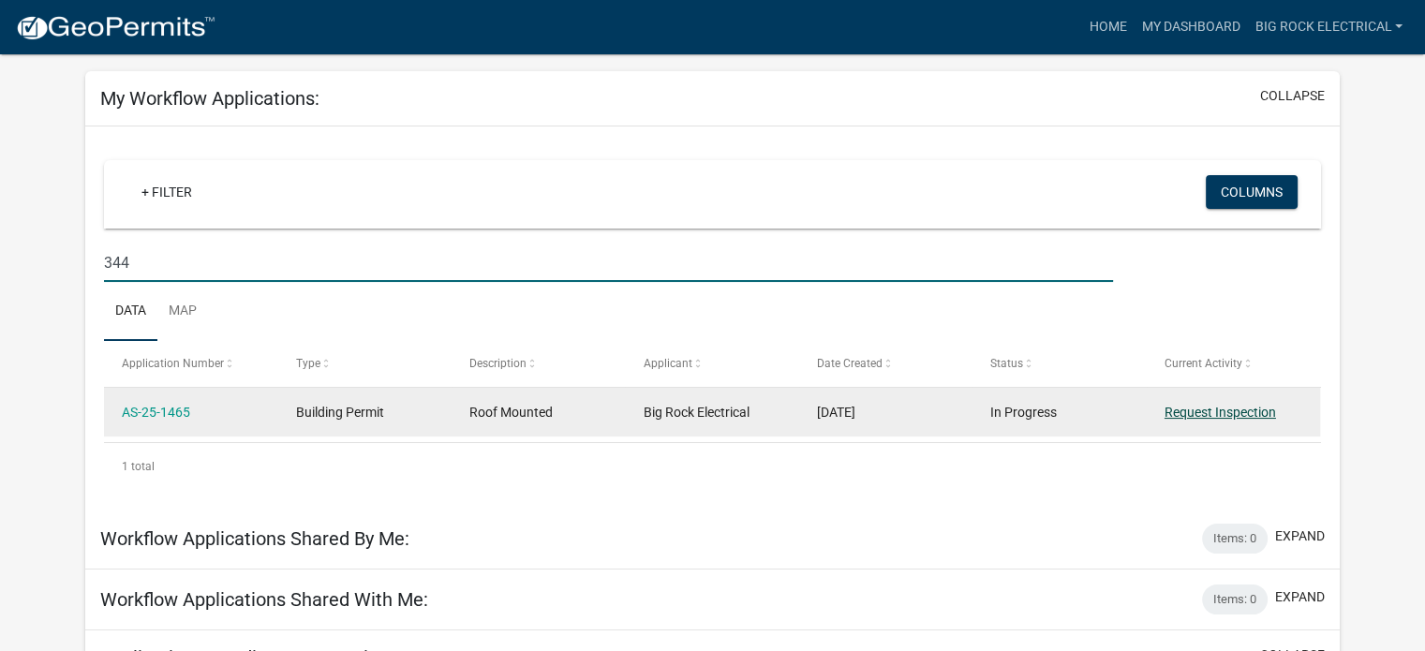
type input "344"
click at [1224, 417] on link "Request Inspection" at bounding box center [1219, 412] width 111 height 15
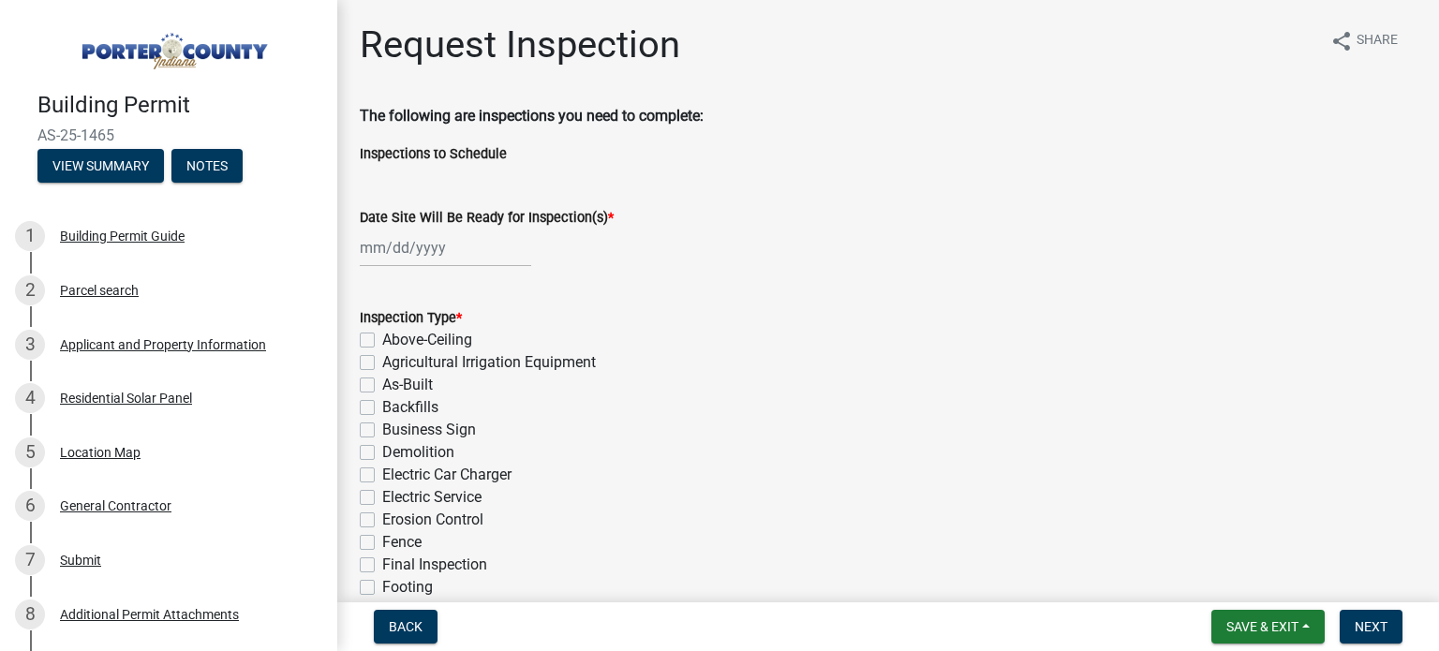
click at [398, 267] on wm-data-entity-input "Date Site Will Be Ready for Inspection(s) *" at bounding box center [888, 232] width 1057 height 104
click at [399, 240] on div at bounding box center [445, 248] width 171 height 38
select select "9"
select select "2025"
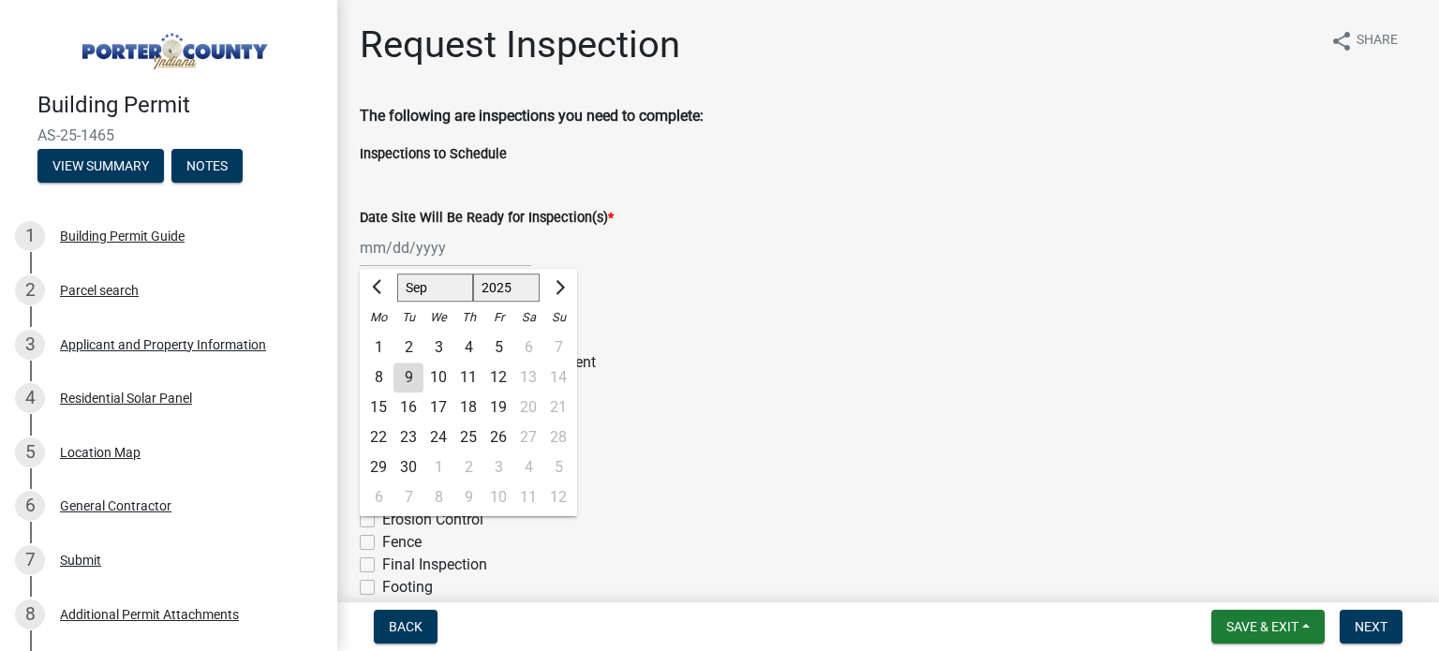
click at [440, 377] on div "10" at bounding box center [438, 378] width 30 height 30
type input "09/10/2025"
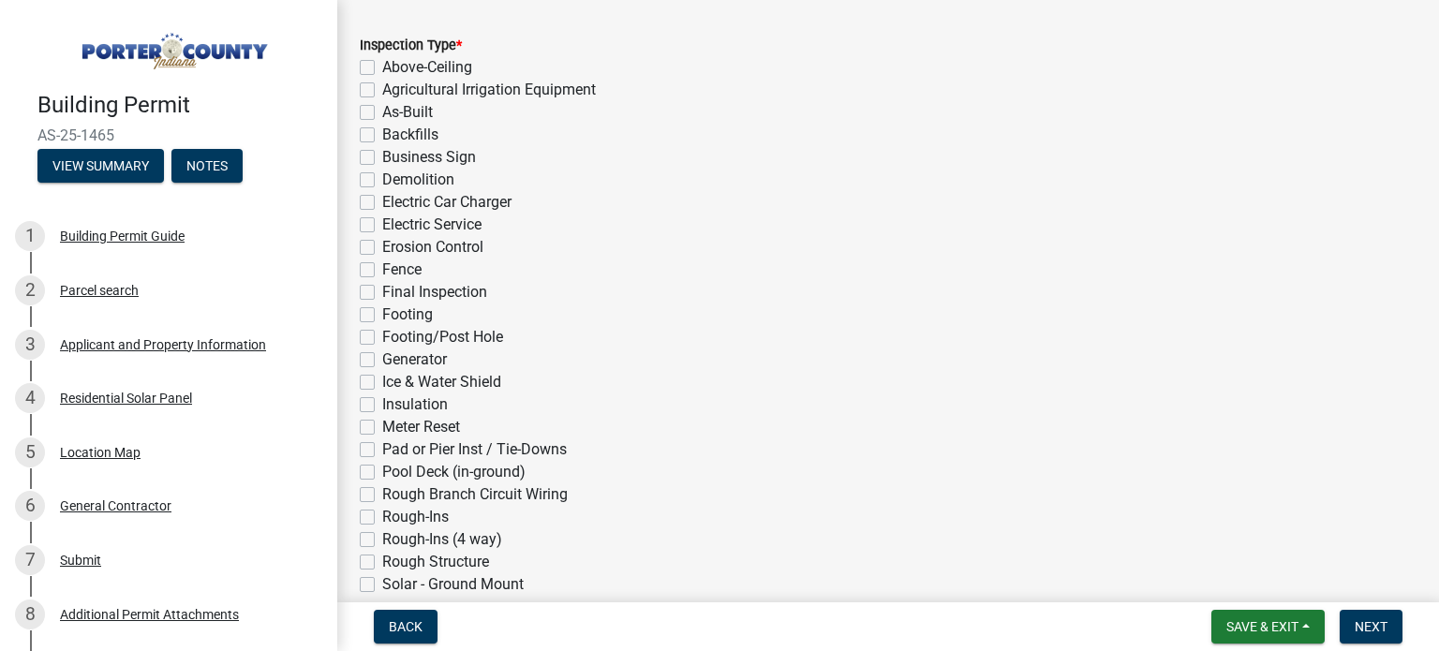
scroll to position [279, 0]
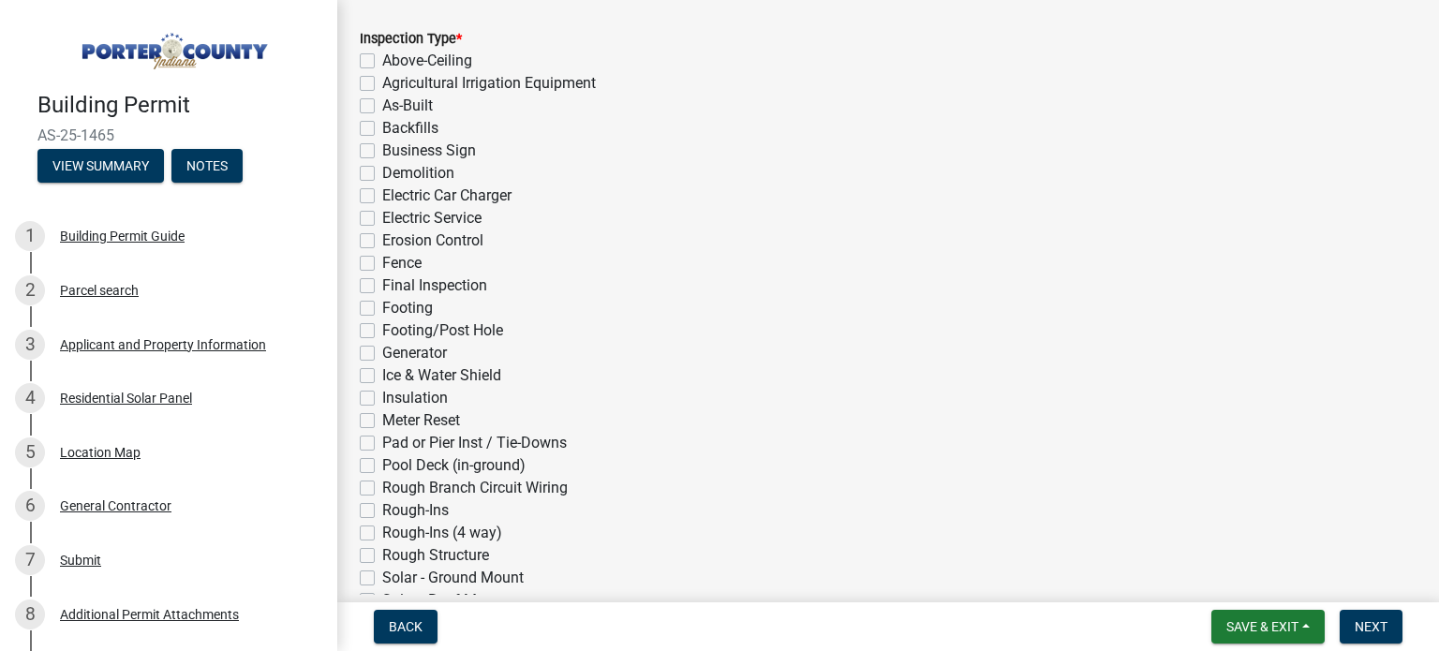
click at [406, 282] on label "Final Inspection" at bounding box center [434, 285] width 105 height 22
click at [394, 282] on input "Final Inspection" at bounding box center [388, 280] width 12 height 12
checkbox input "true"
checkbox input "false"
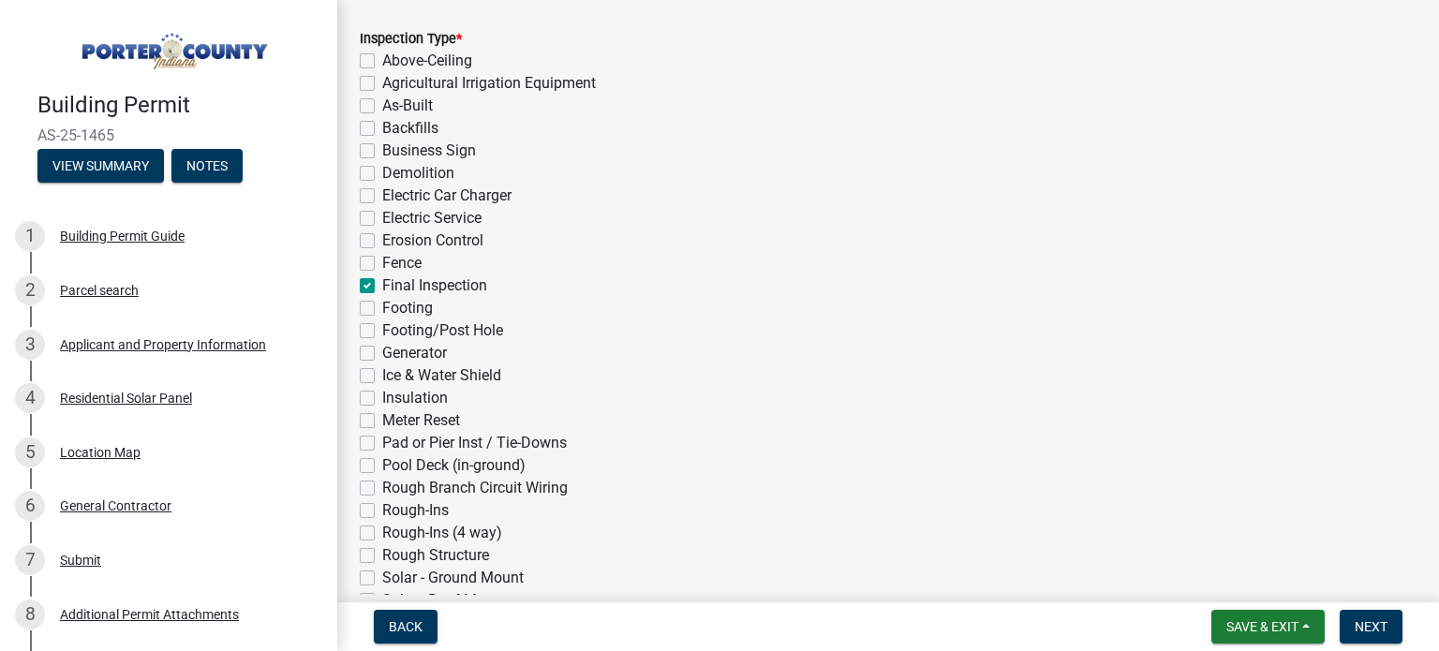
checkbox input "false"
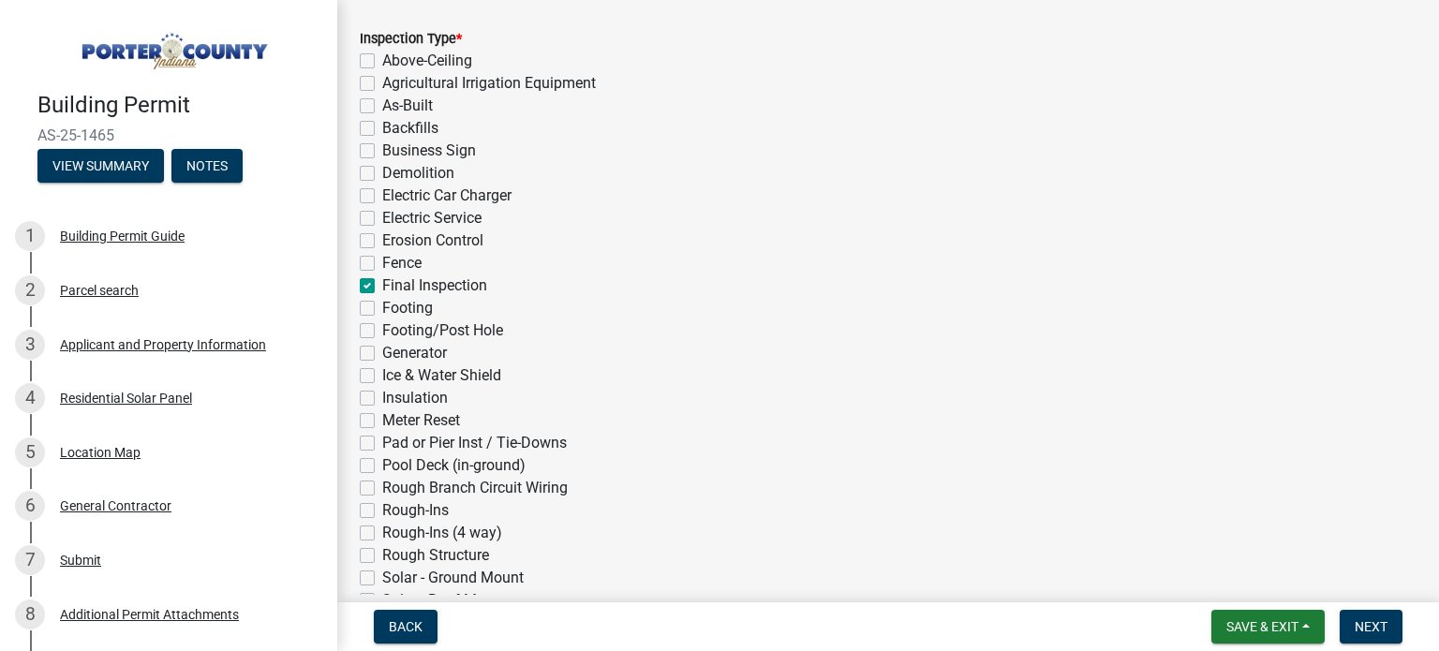
checkbox input "false"
checkbox input "true"
checkbox input "false"
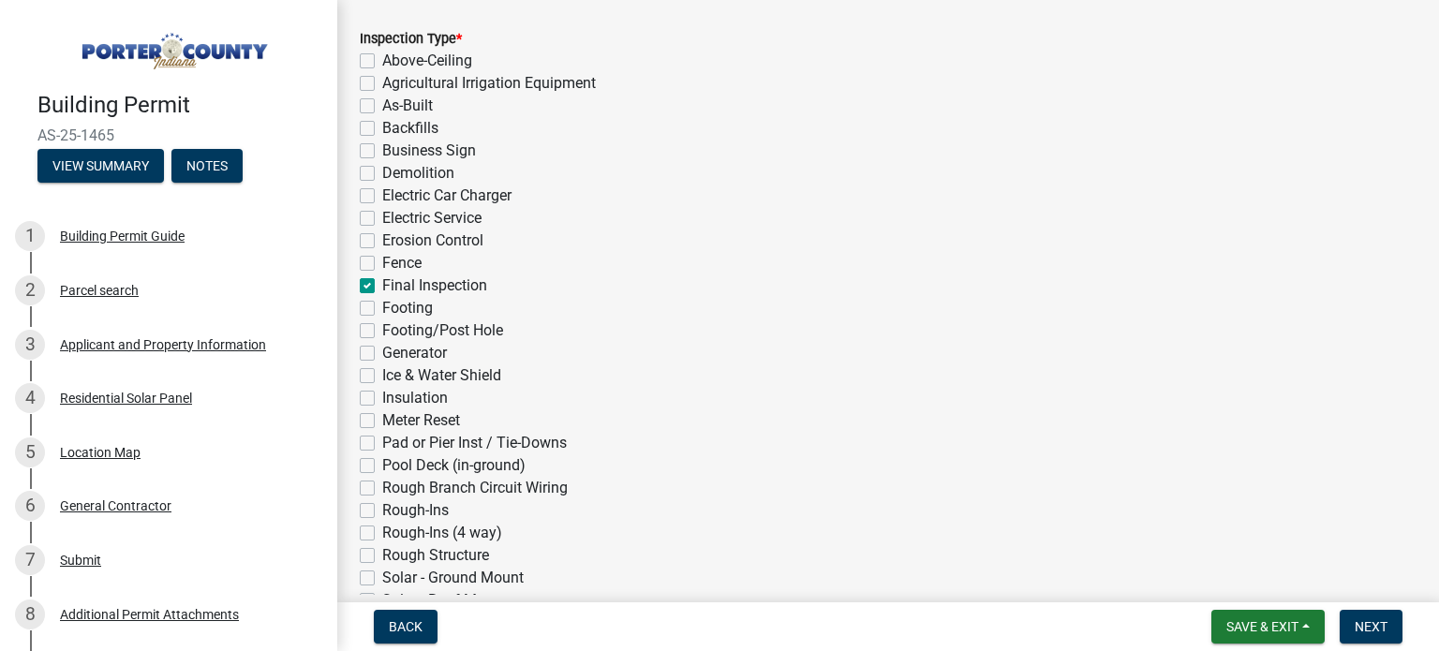
checkbox input "false"
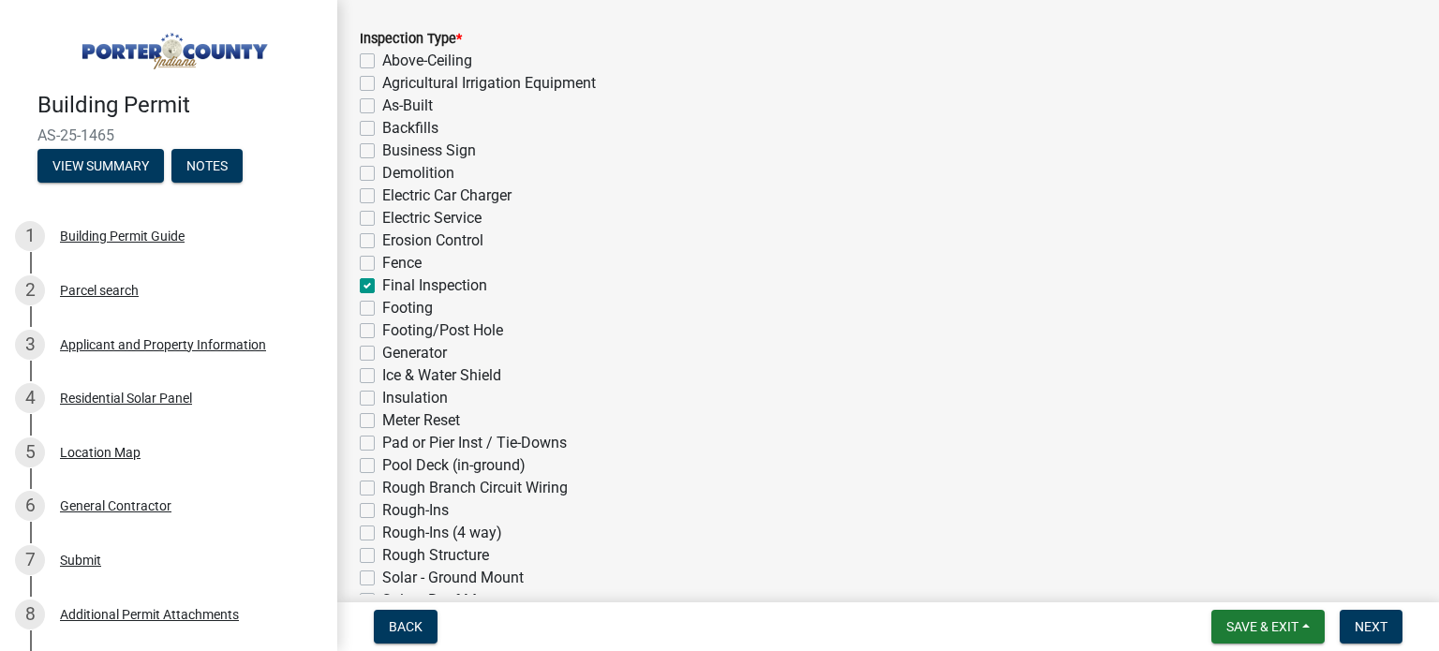
checkbox input "false"
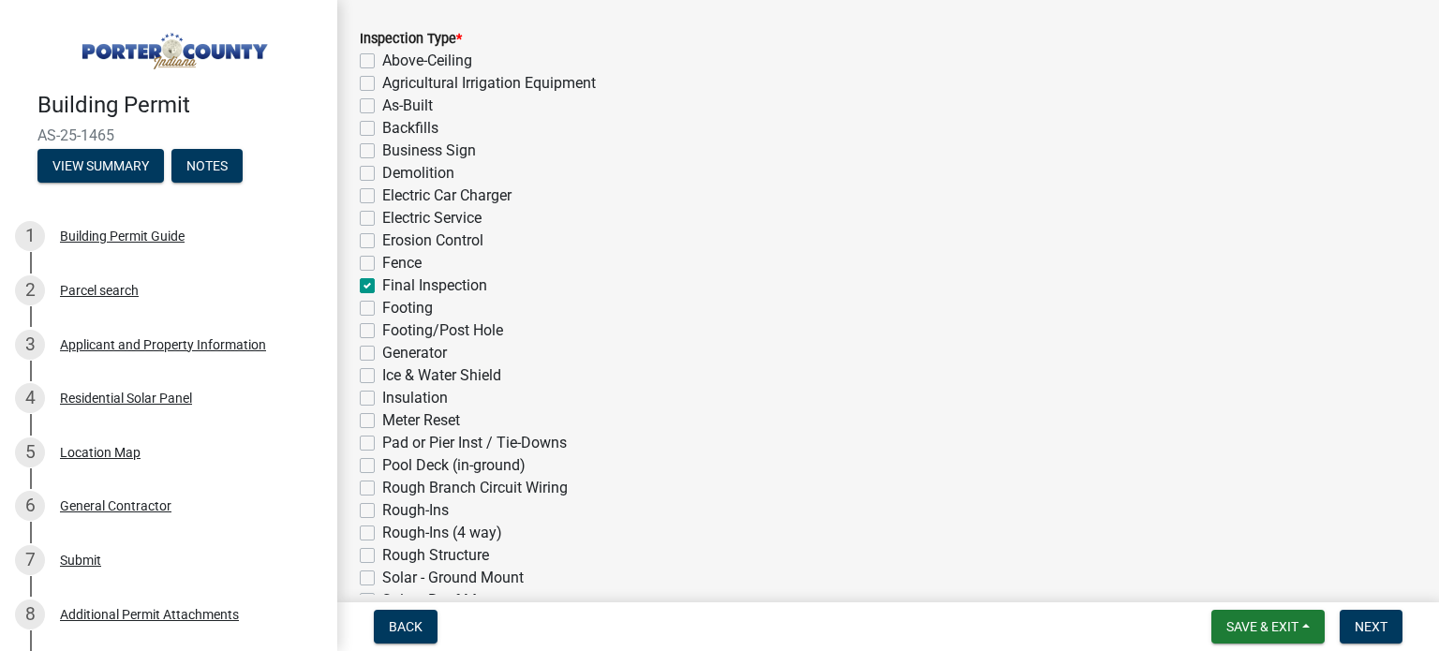
checkbox input "false"
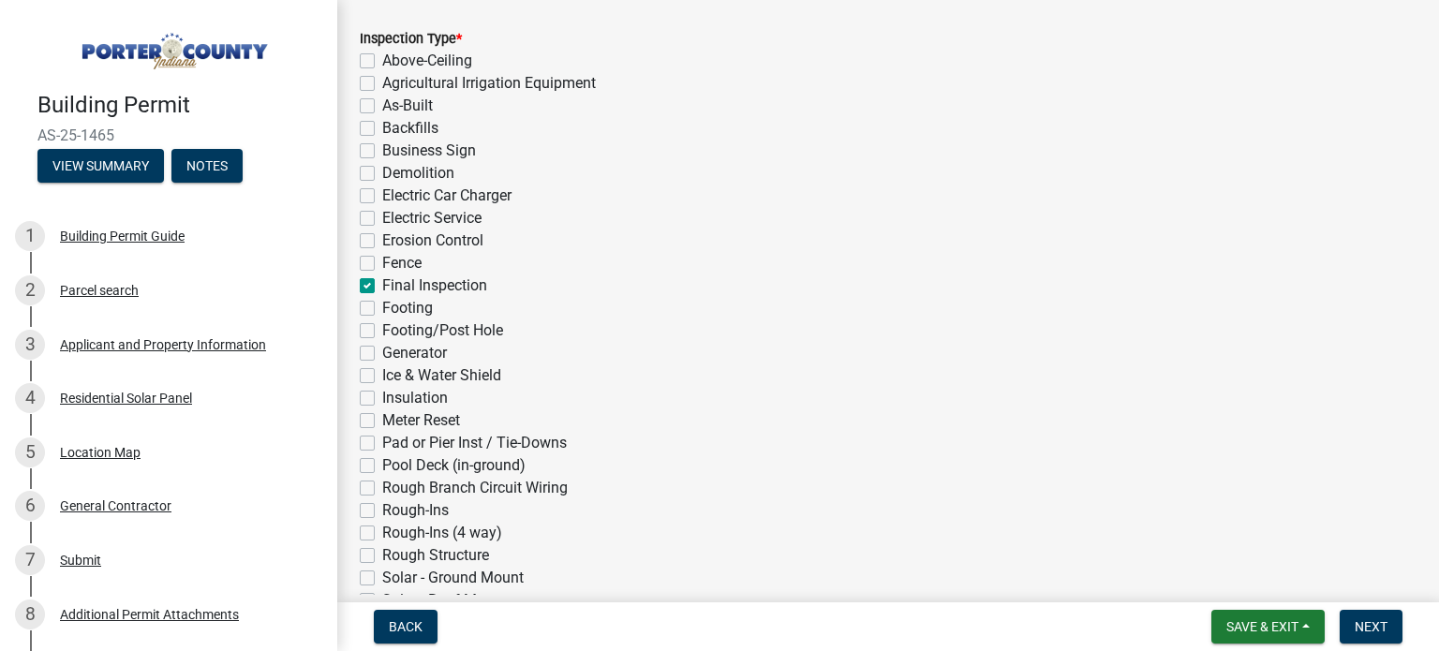
checkbox input "false"
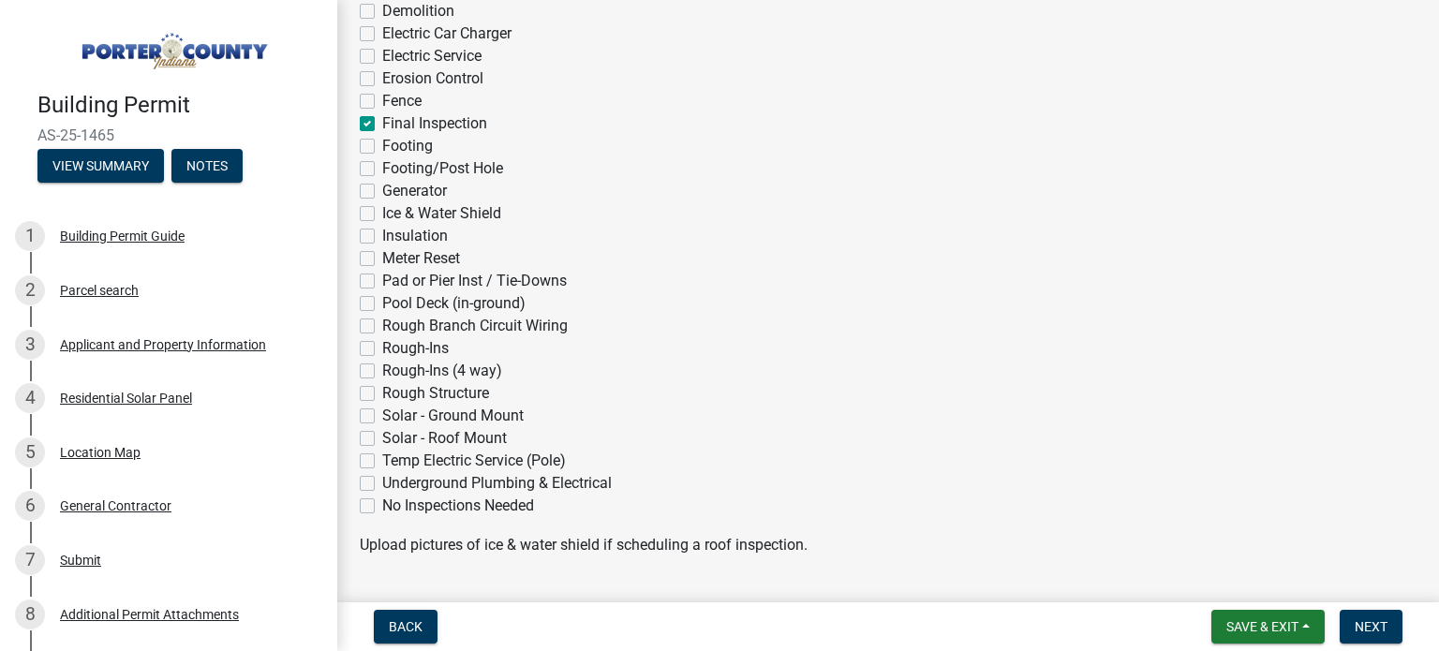
scroll to position [471, 0]
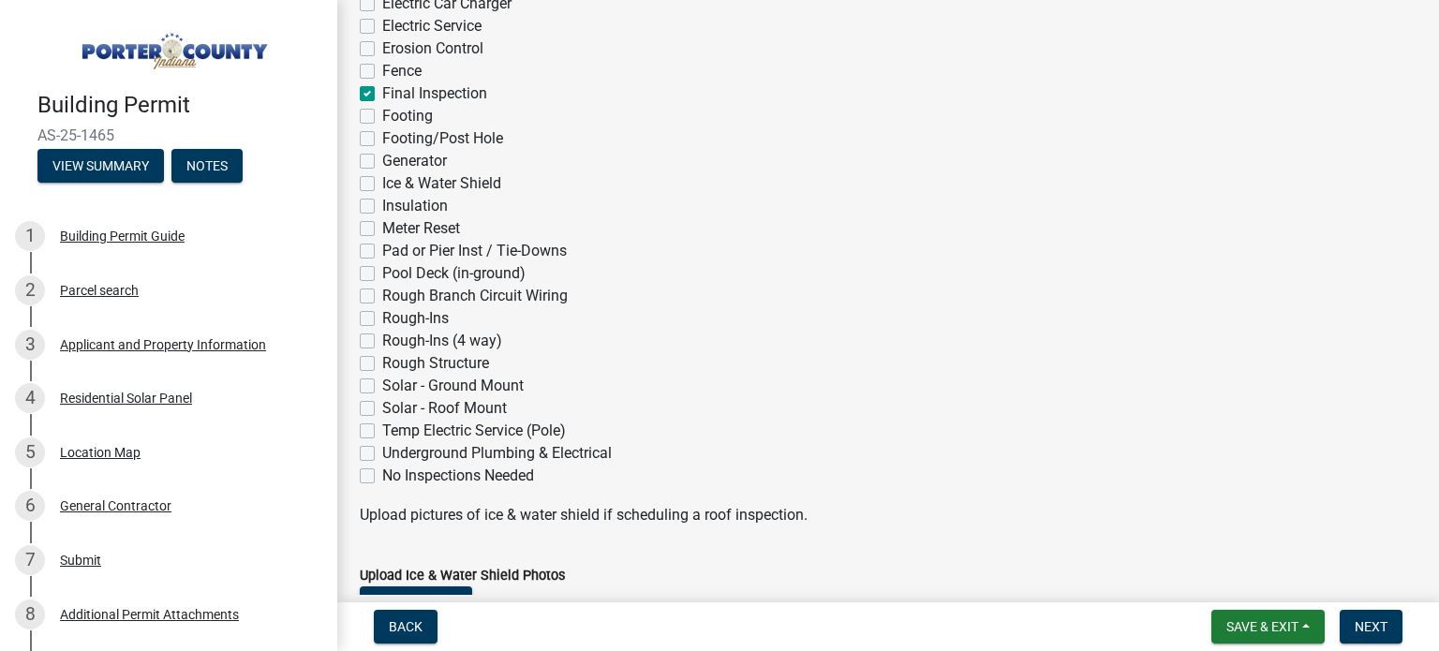
click at [423, 407] on label "Solar - Roof Mount" at bounding box center [444, 408] width 125 height 22
click at [394, 407] on input "Solar - Roof Mount" at bounding box center [388, 403] width 12 height 12
checkbox input "true"
checkbox input "false"
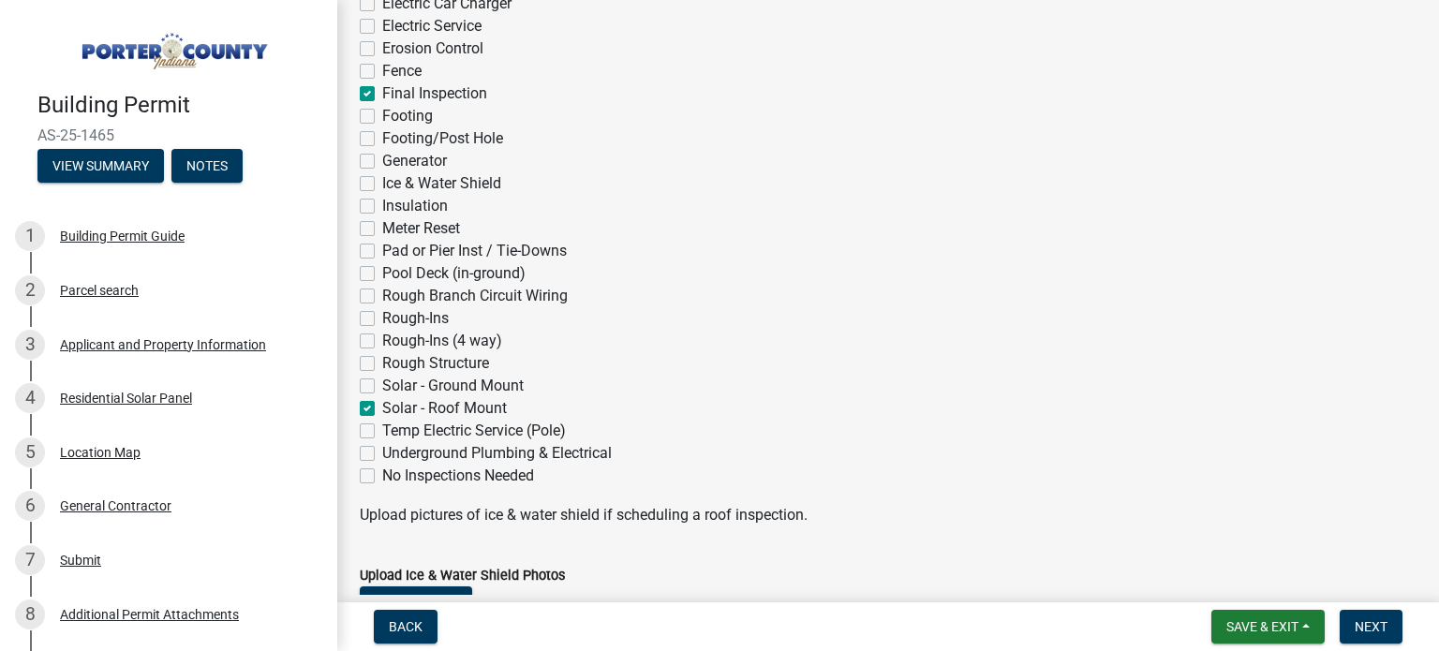
checkbox input "false"
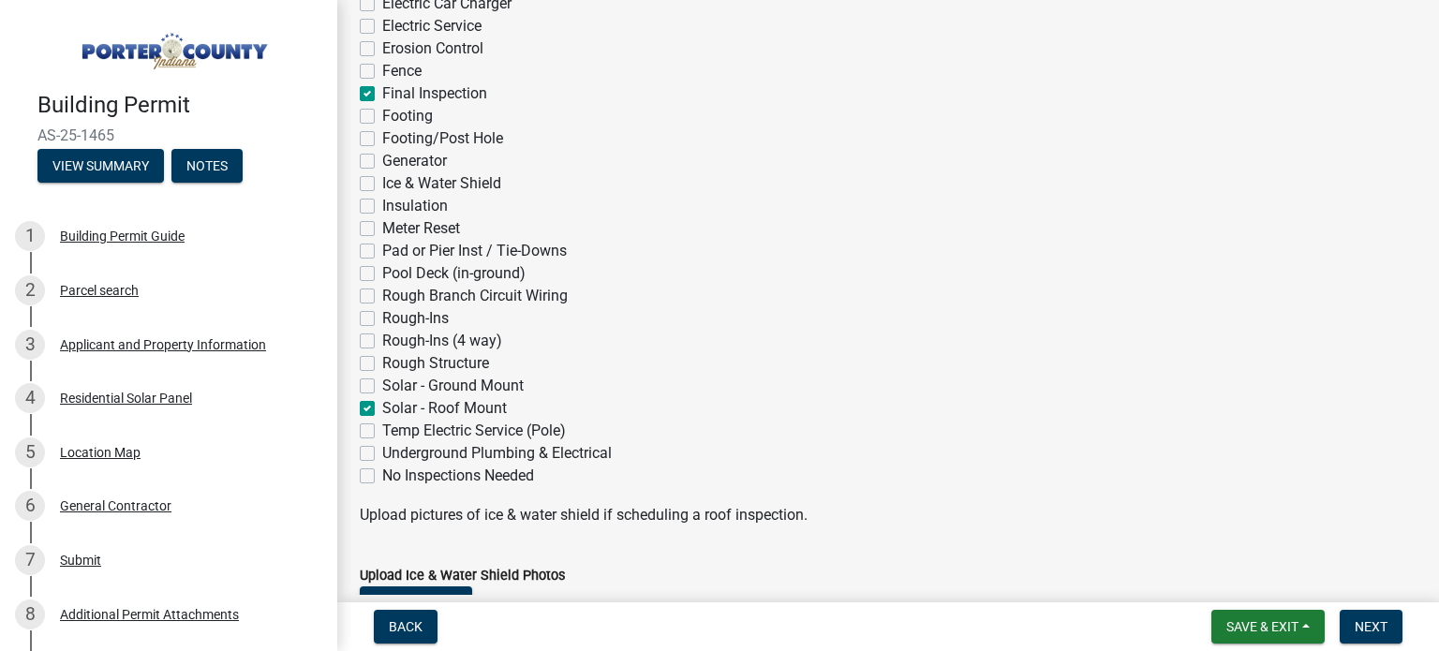
checkbox input "false"
checkbox input "true"
checkbox input "false"
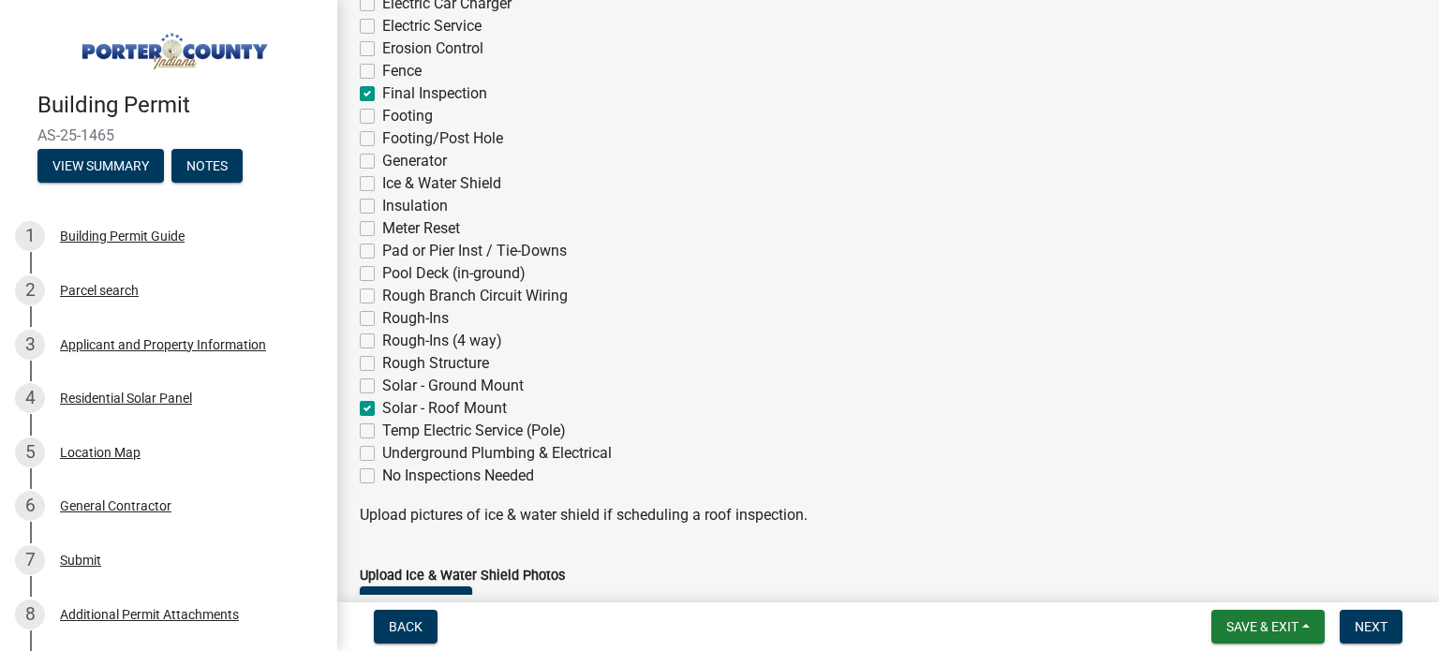
checkbox input "false"
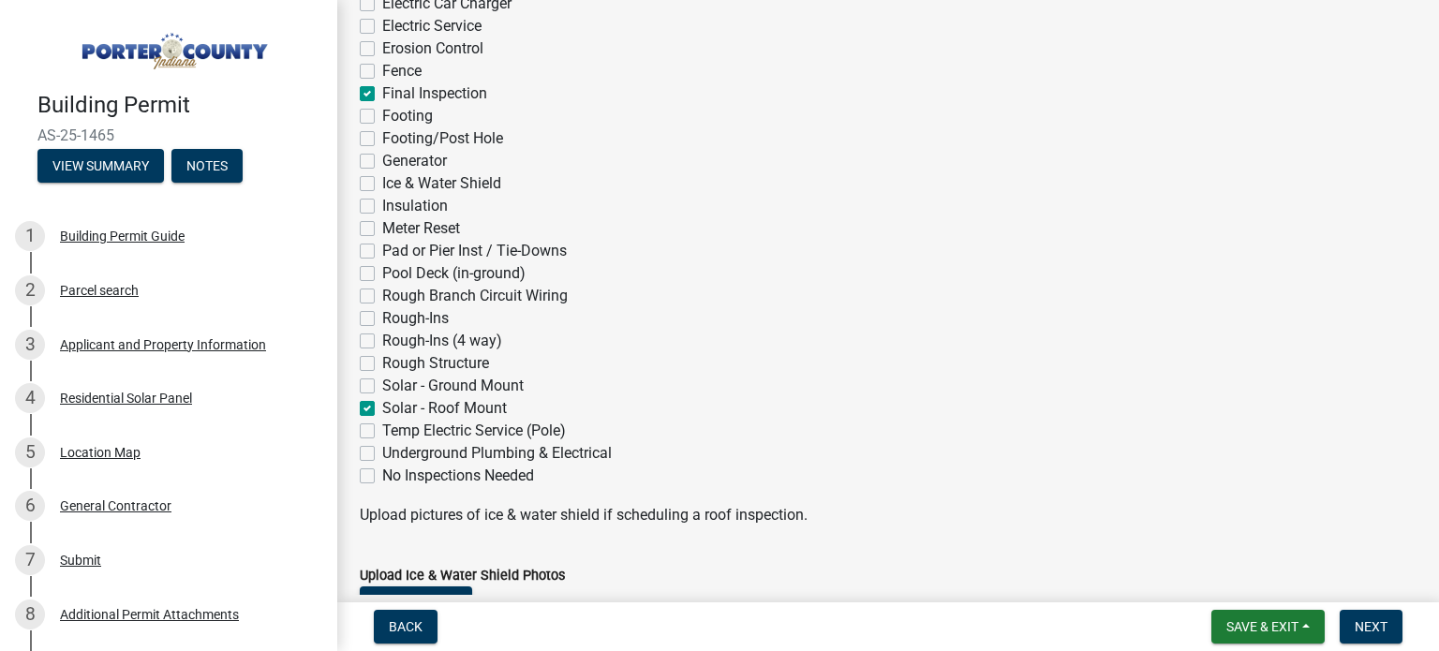
checkbox input "false"
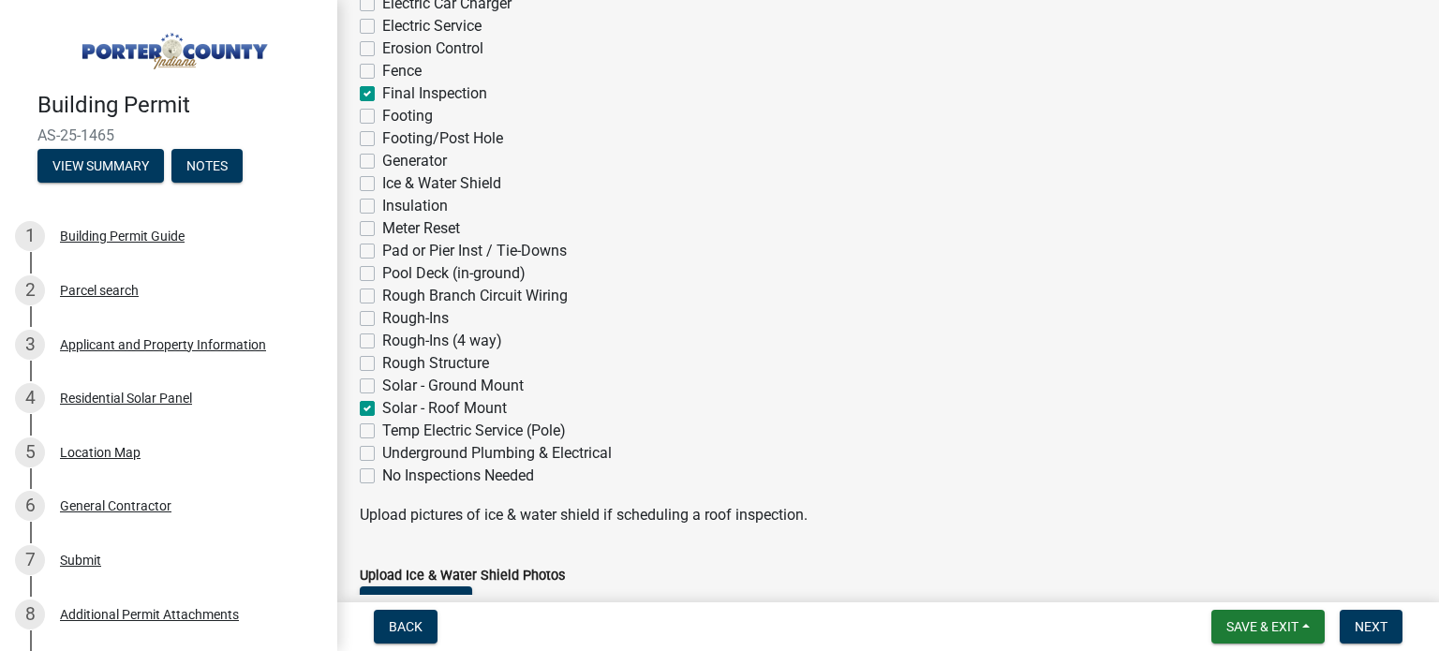
checkbox input "false"
checkbox input "true"
checkbox input "false"
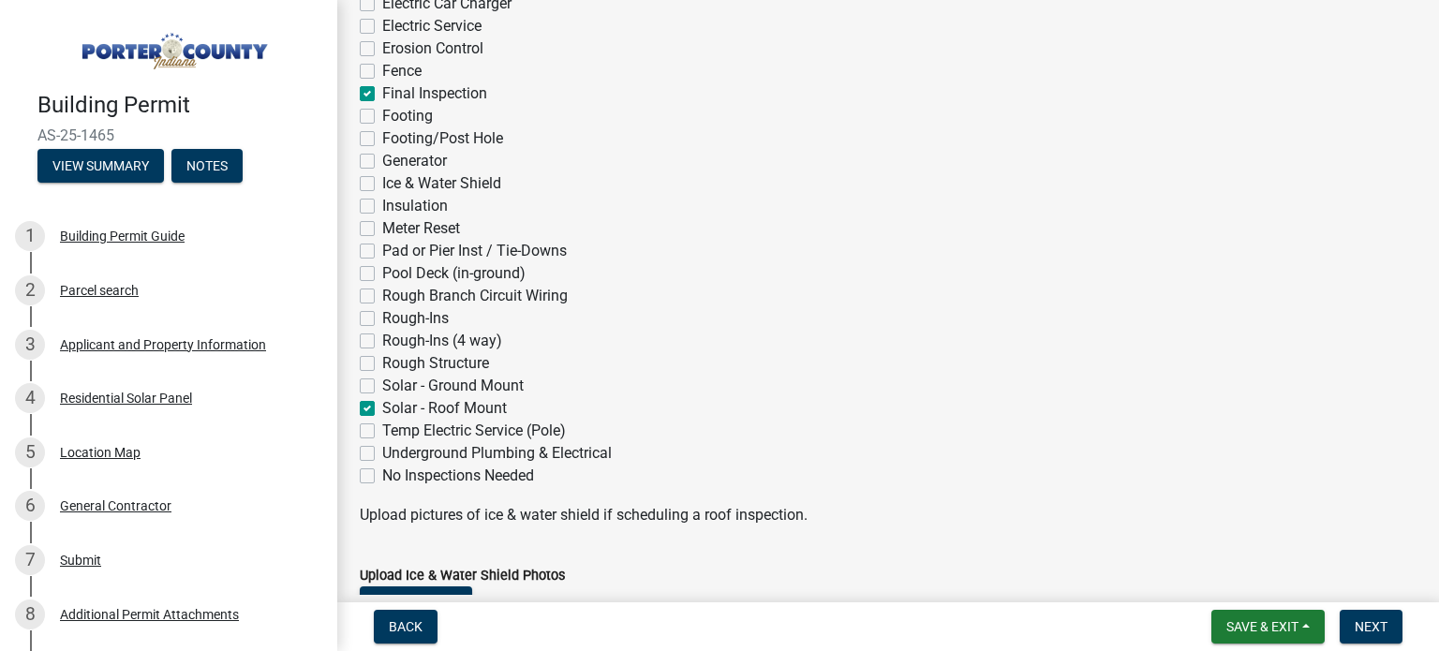
checkbox input "false"
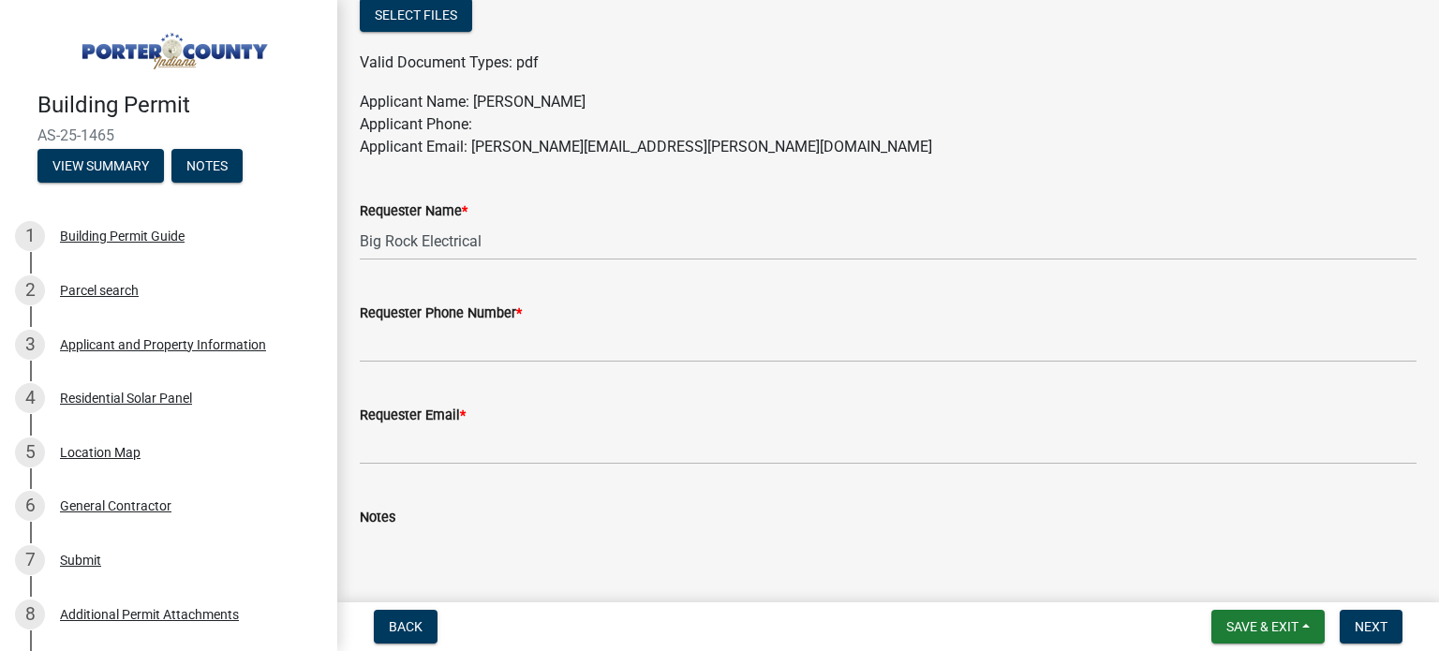
scroll to position [1060, 0]
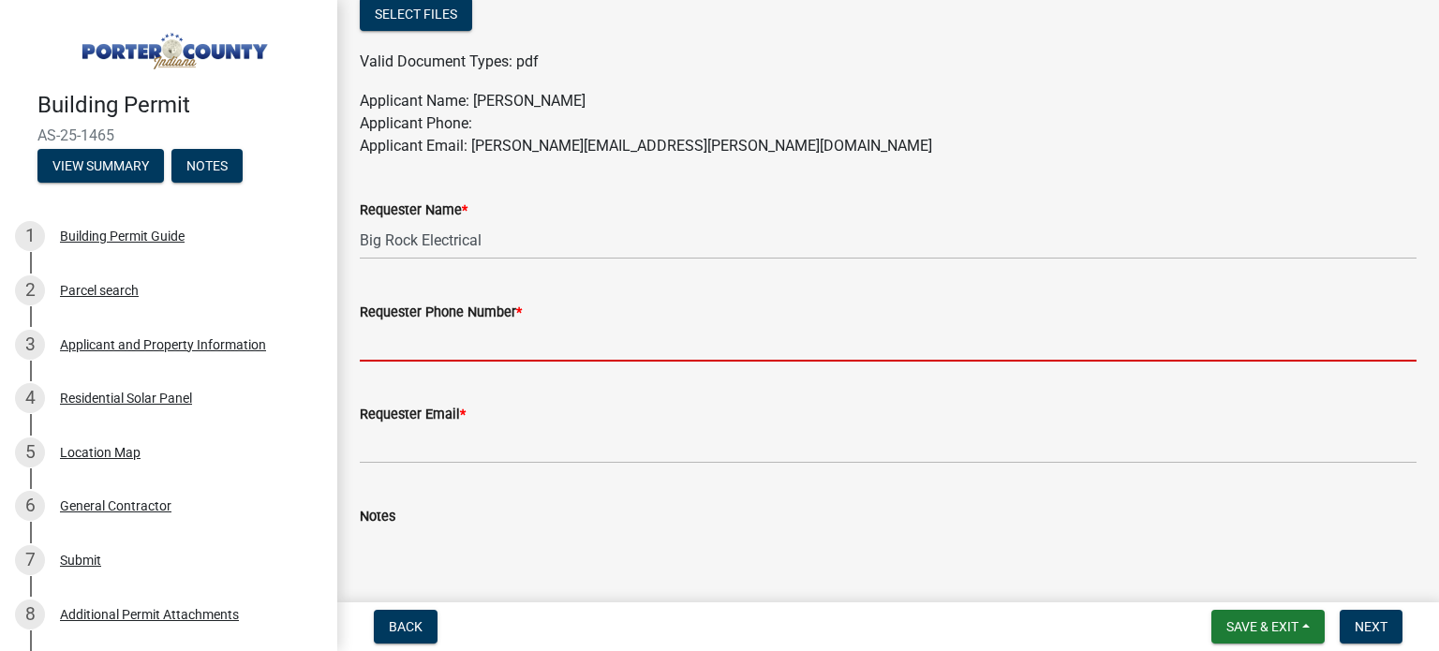
click at [535, 331] on input "Requester Phone Number *" at bounding box center [888, 342] width 1057 height 38
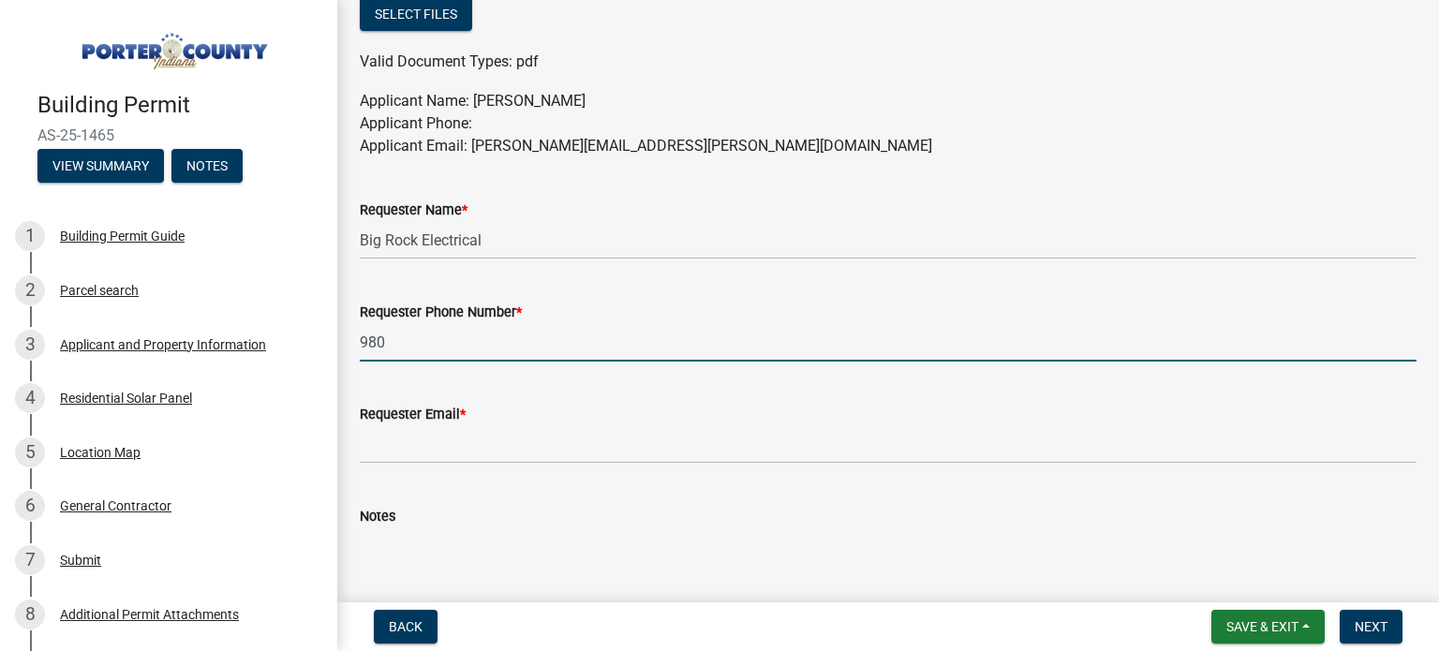
type input "[PHONE_NUMBER]"
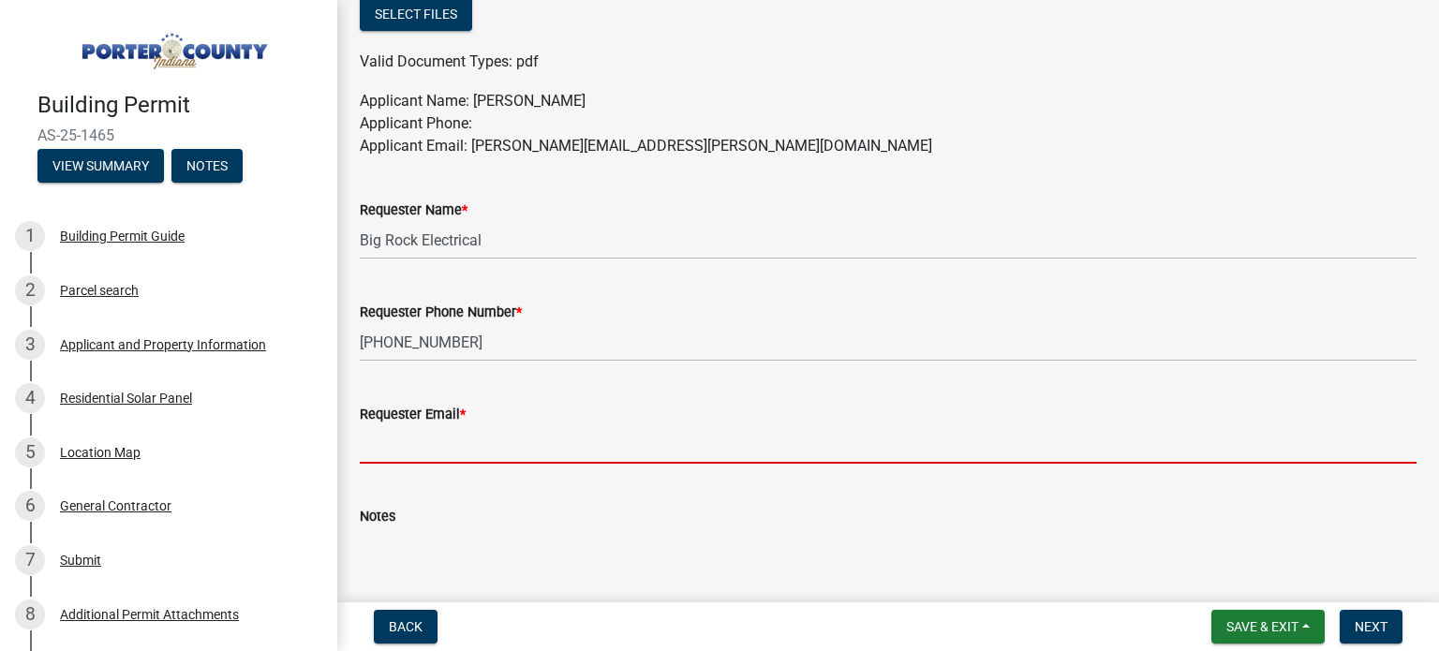
click at [503, 447] on input "Requester Email *" at bounding box center [888, 444] width 1057 height 38
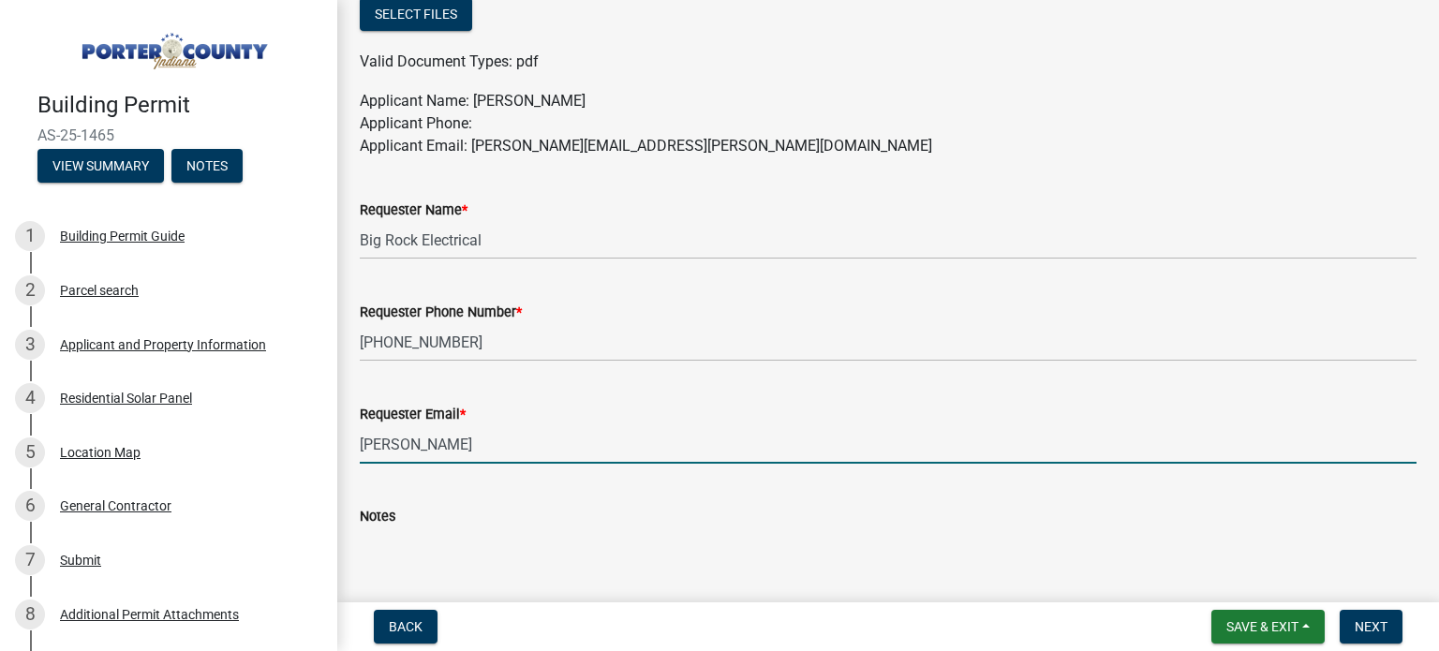
type input "hayes.laci@yahoo.com"
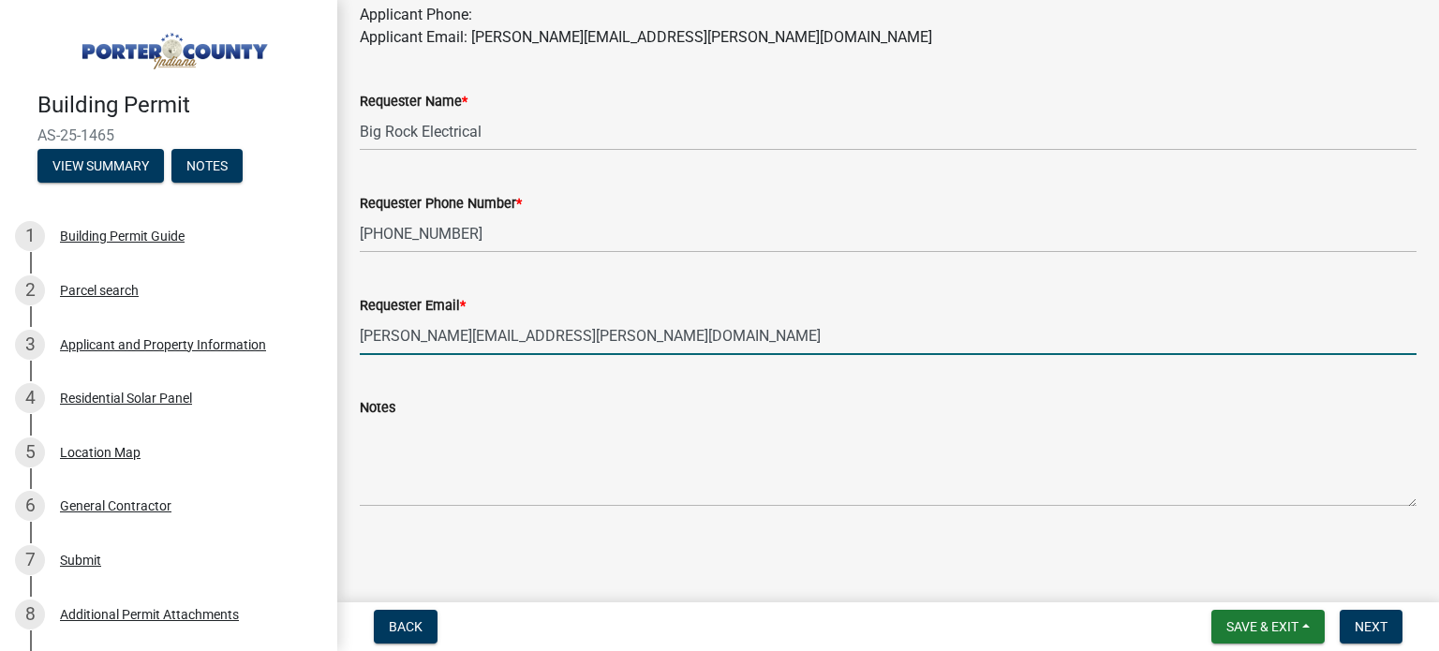
scroll to position [1168, 0]
click at [1379, 637] on button "Next" at bounding box center [1371, 627] width 63 height 34
